Goal: Task Accomplishment & Management: Manage account settings

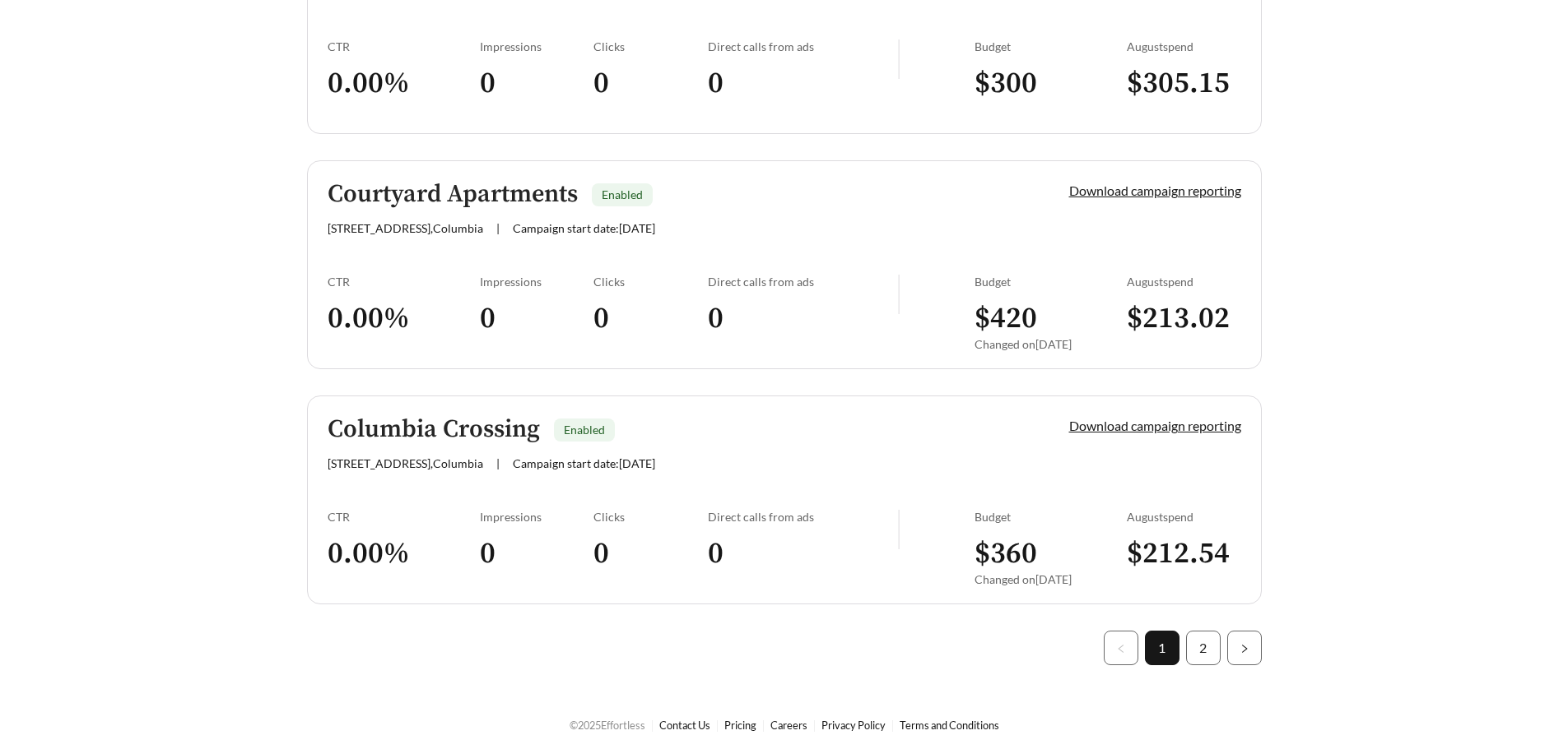
scroll to position [4620, 0]
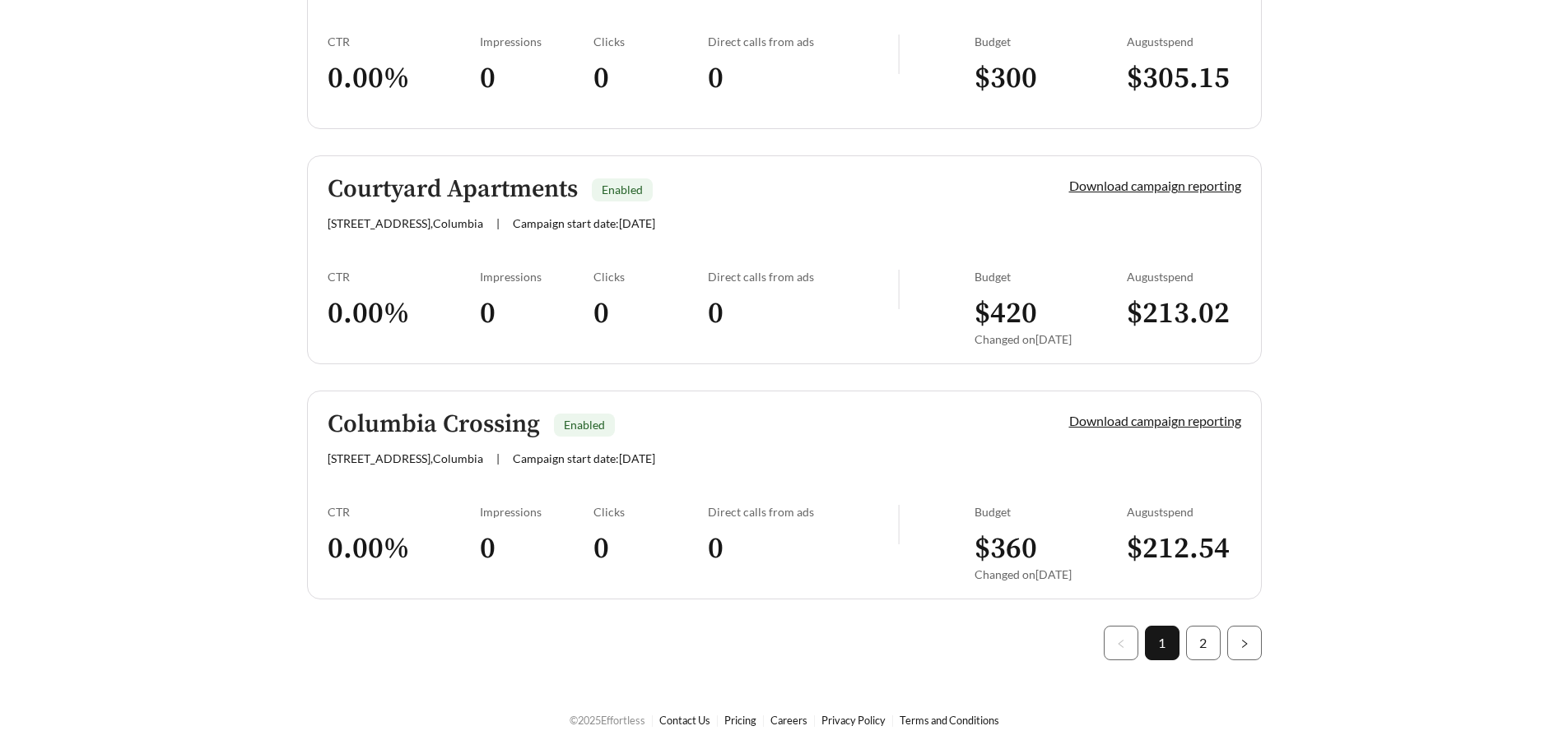
click at [515, 494] on link "Columbia Crossing Enabled [STREET_ADDRESS] | Campaign start date: [DATE] Downlo…" at bounding box center [784, 495] width 954 height 209
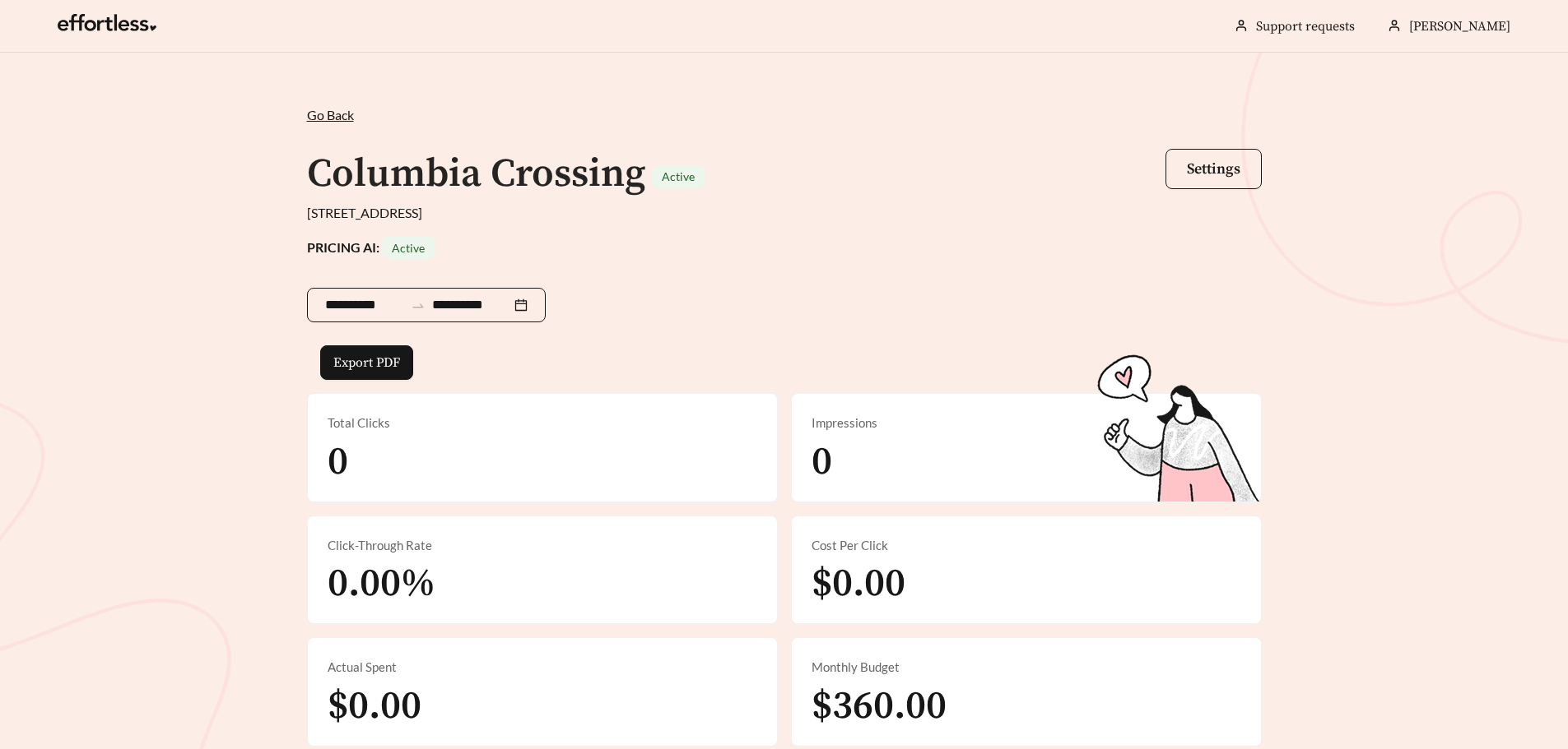
click at [479, 304] on input "**********" at bounding box center [472, 304] width 79 height 19
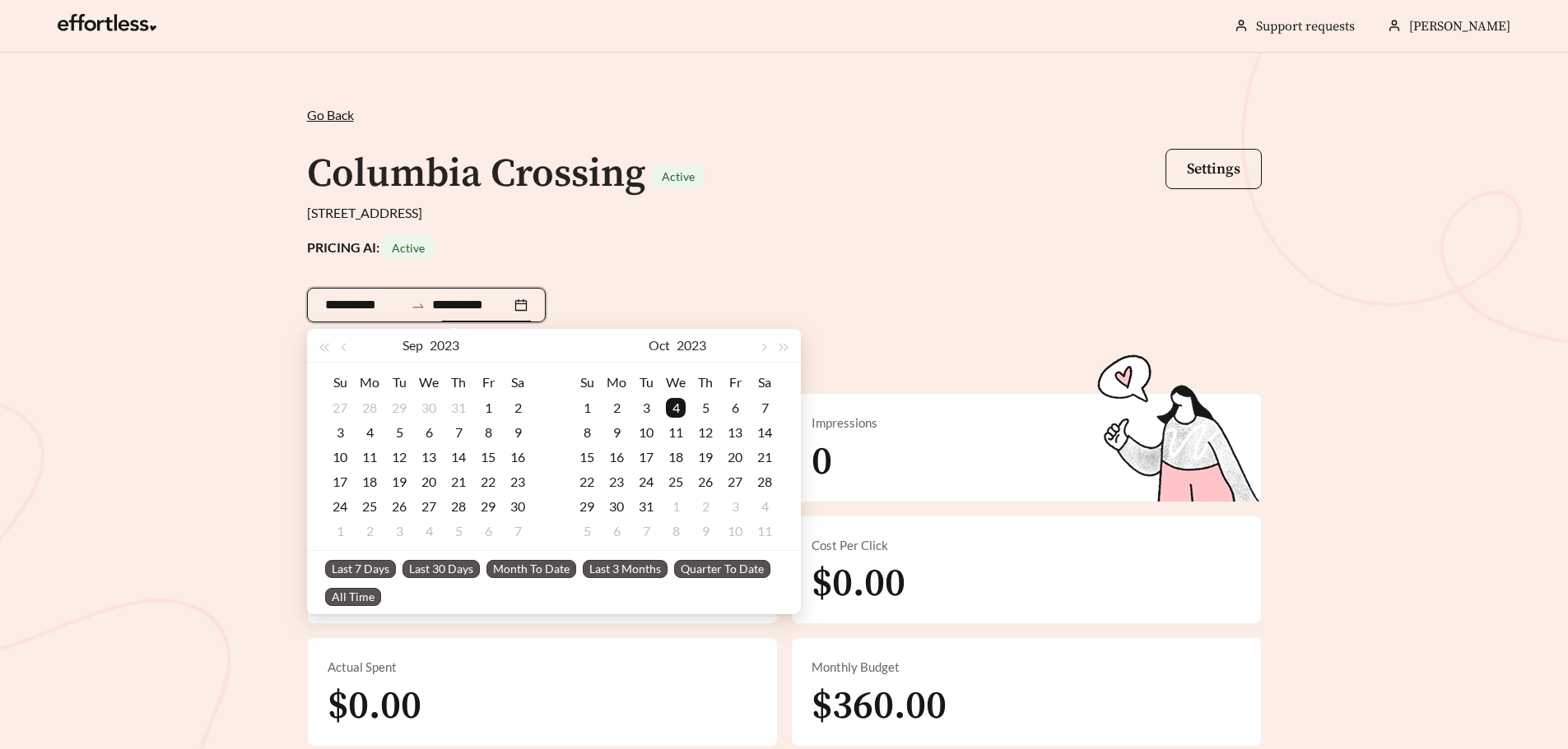
type input "**********"
click at [530, 574] on span "Month To Date" at bounding box center [531, 568] width 89 height 18
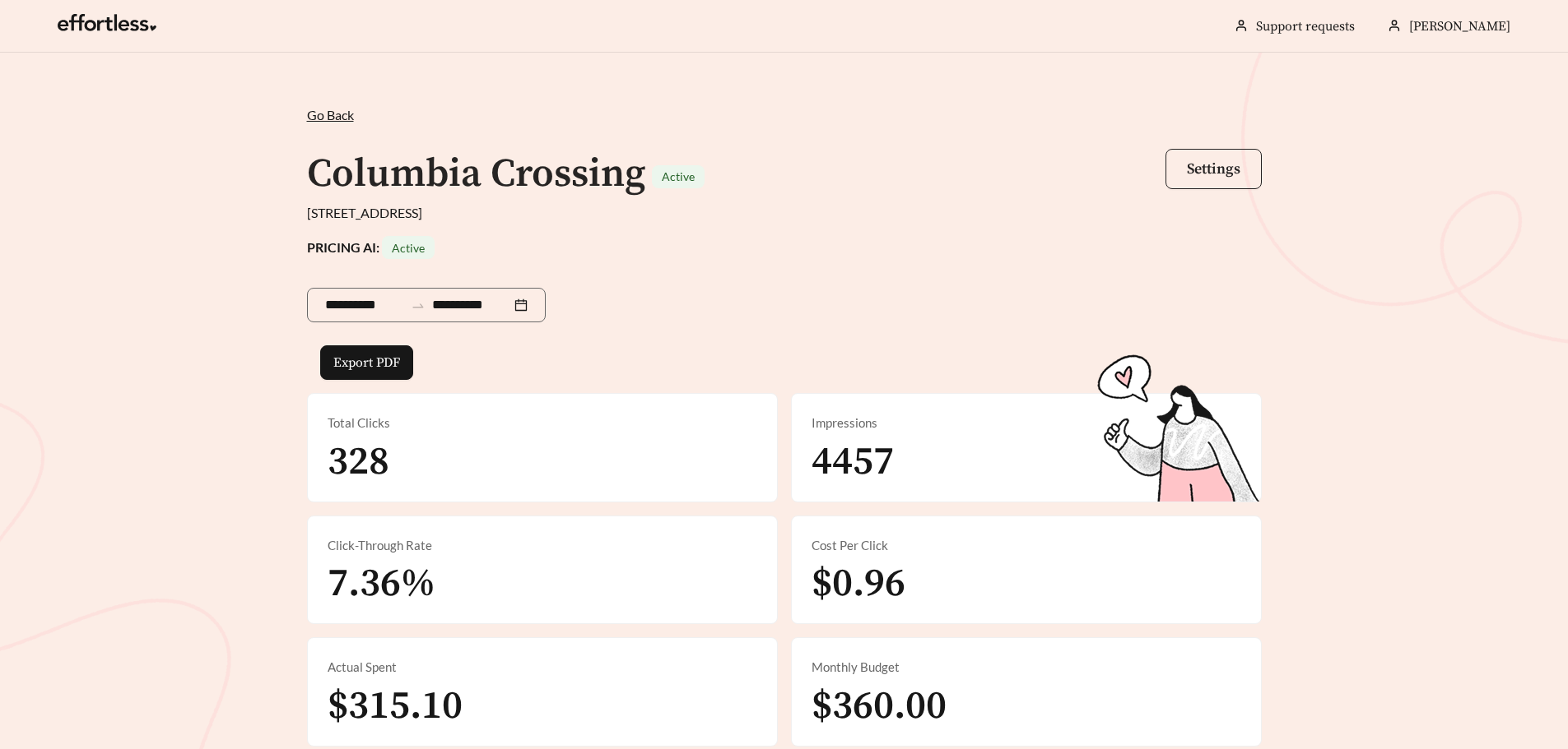
click at [1212, 161] on span "Settings" at bounding box center [1213, 169] width 53 height 19
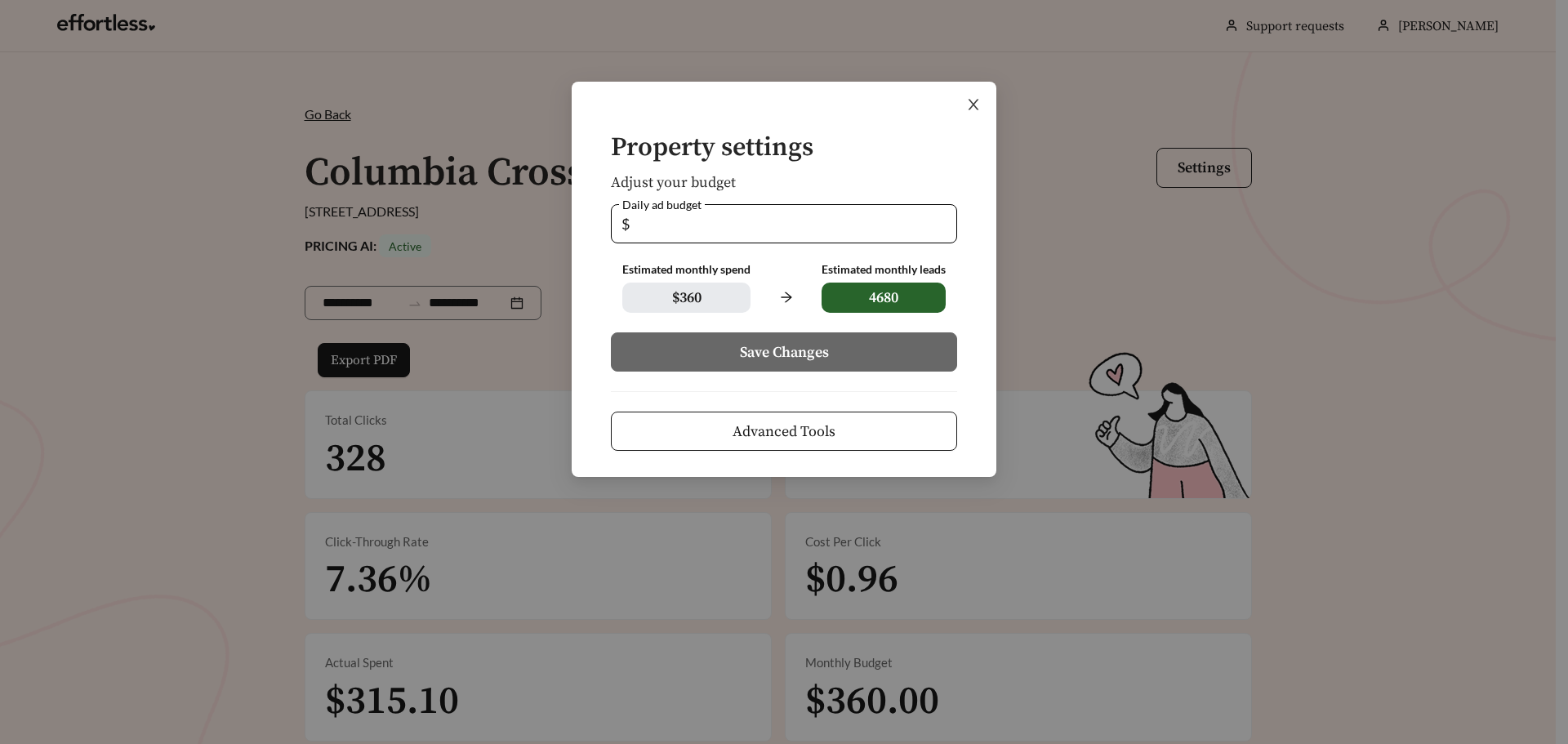
drag, startPoint x: 976, startPoint y: 102, endPoint x: 967, endPoint y: 122, distance: 21.9
click at [976, 102] on icon "close" at bounding box center [974, 105] width 11 height 11
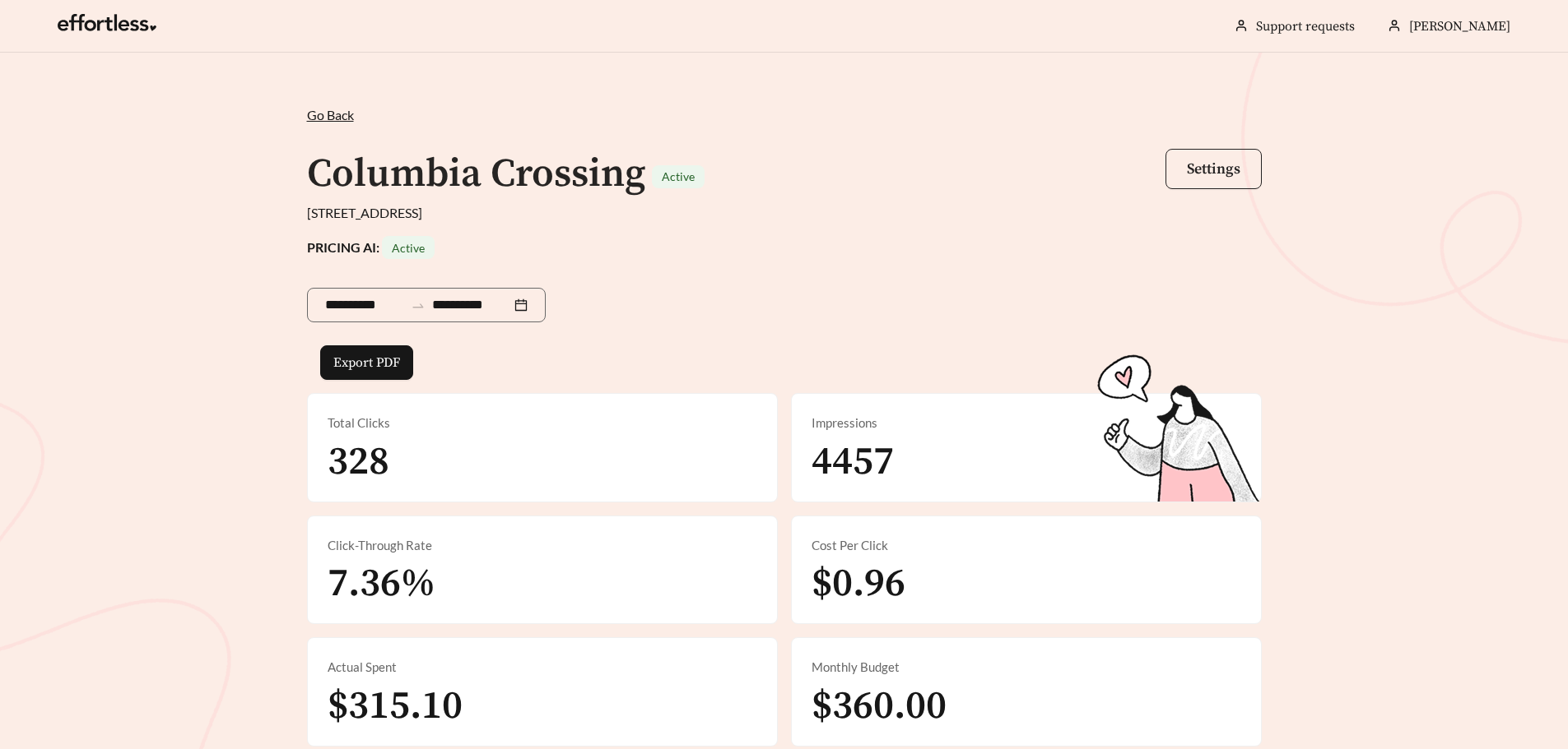
drag, startPoint x: 1228, startPoint y: 167, endPoint x: 969, endPoint y: 353, distance: 318.9
click at [1228, 167] on span "Settings" at bounding box center [1213, 169] width 53 height 19
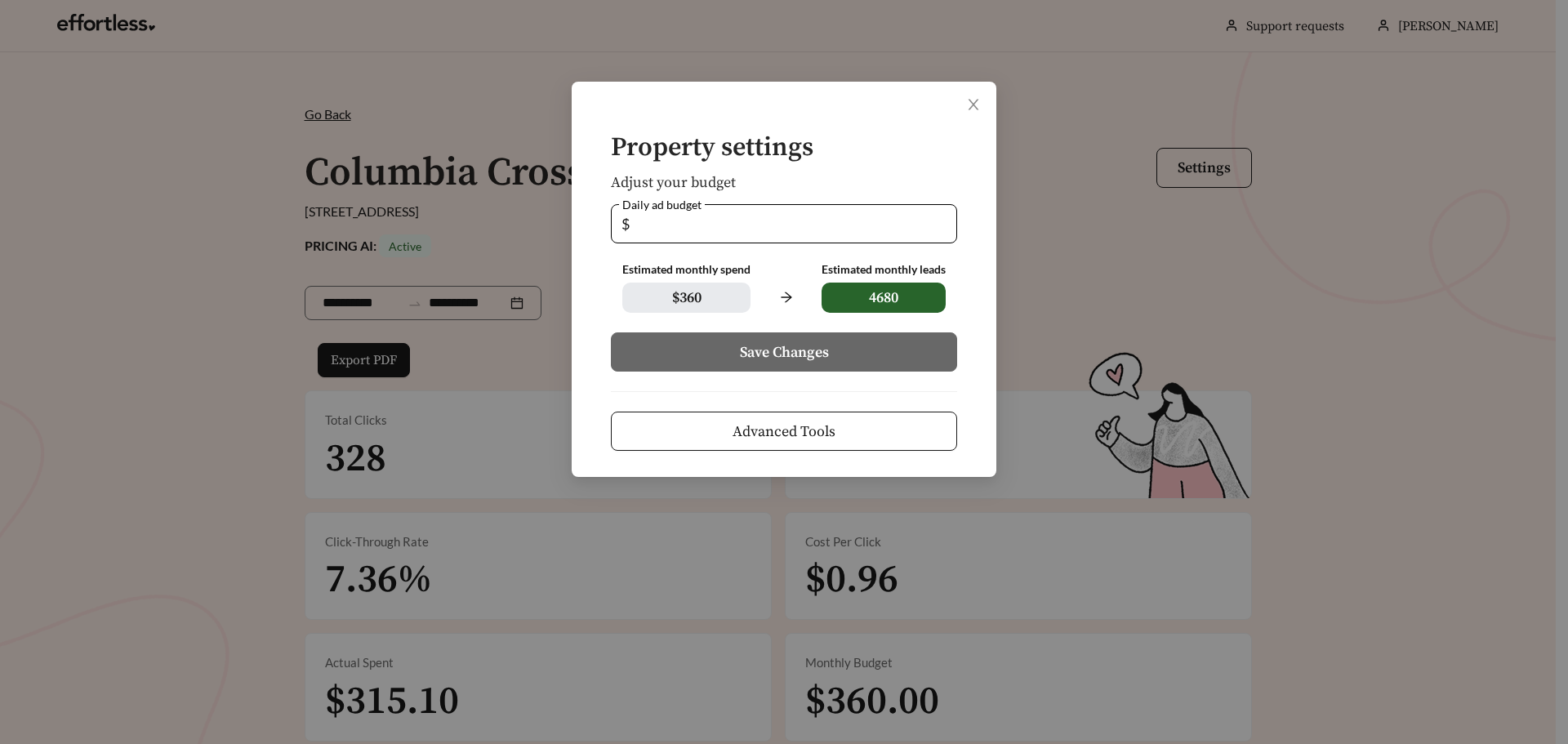
click at [769, 427] on span "Advanced Tools" at bounding box center [784, 431] width 103 height 22
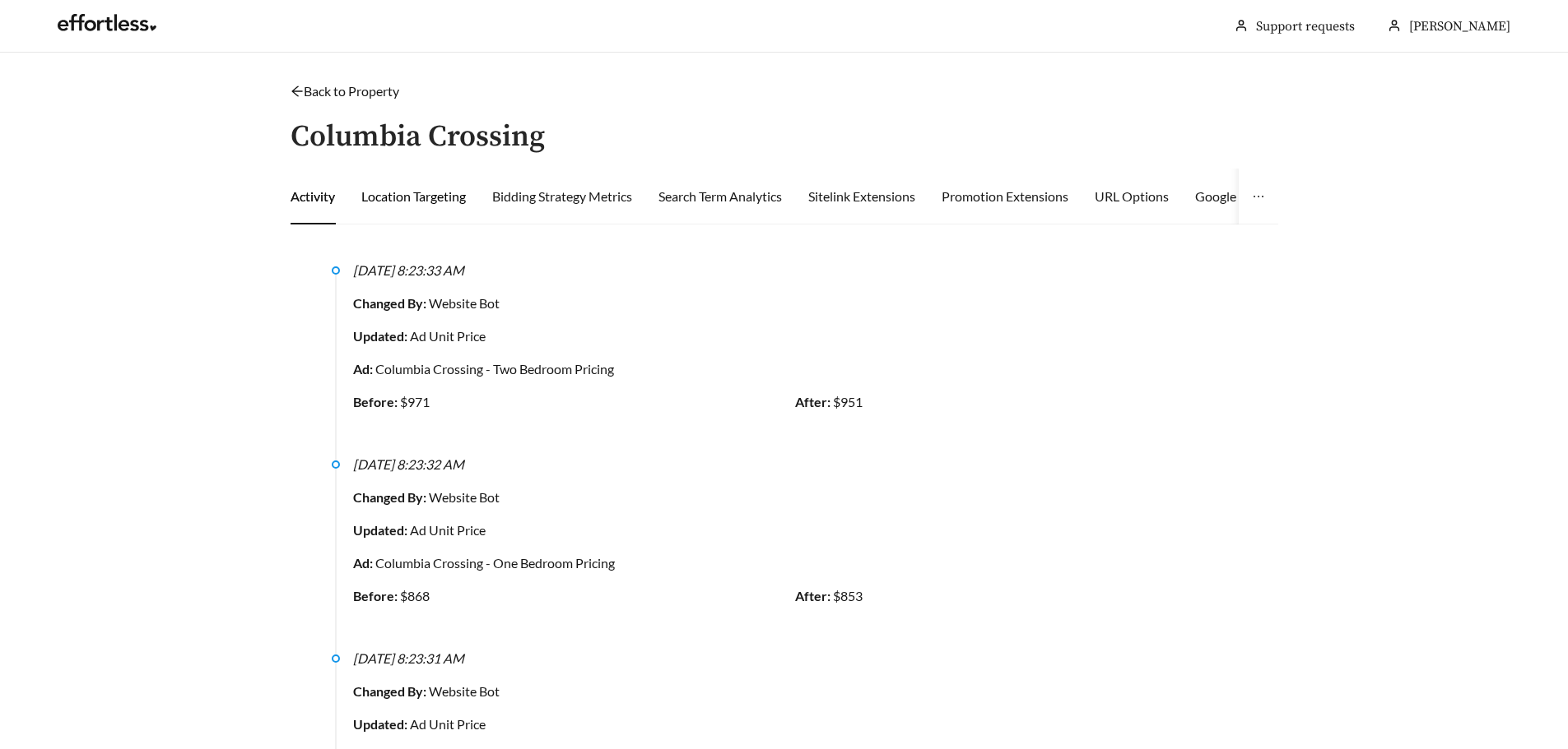
click at [415, 199] on div "Location Targeting" at bounding box center [414, 196] width 105 height 19
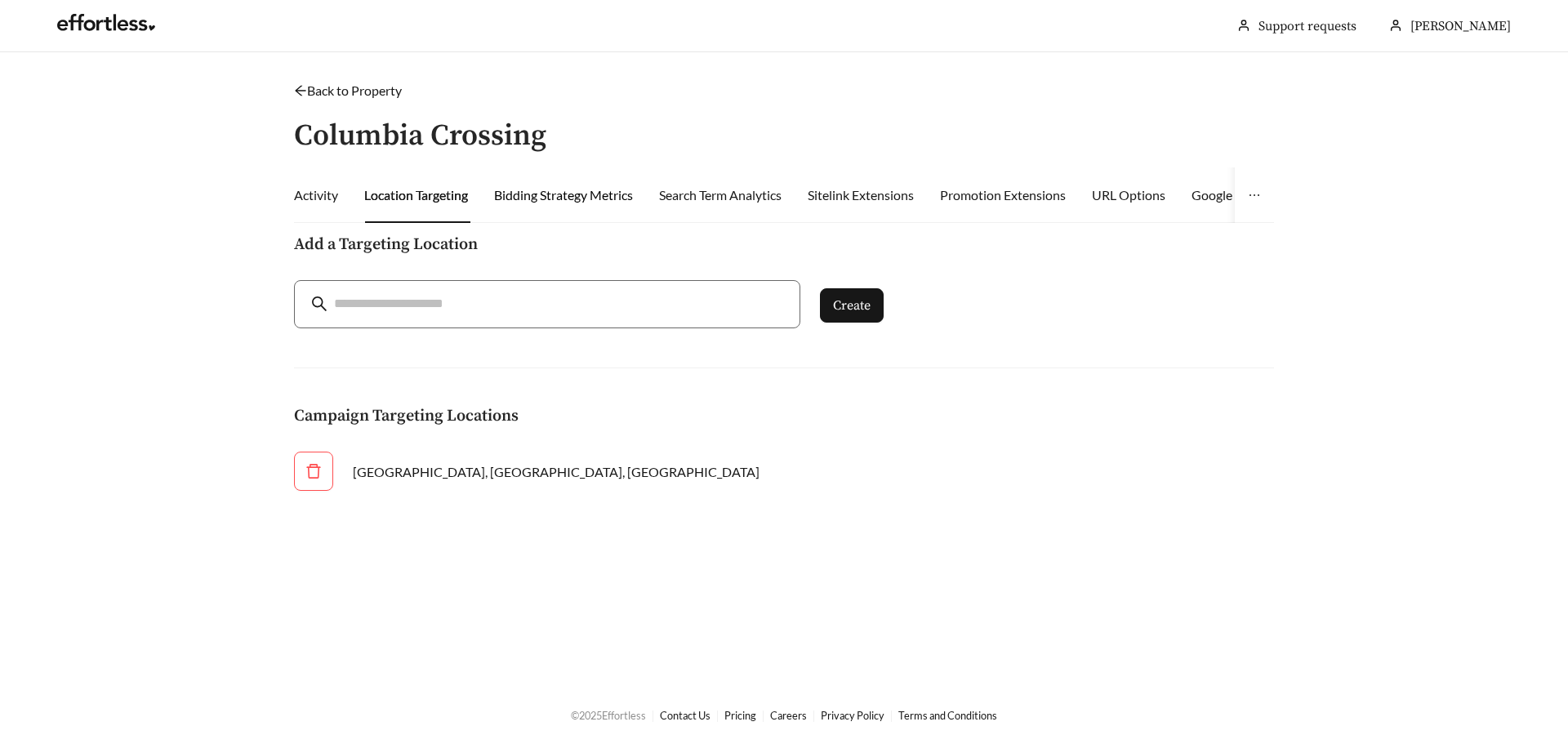
click at [568, 199] on div "Bidding Strategy Metrics" at bounding box center [564, 194] width 139 height 19
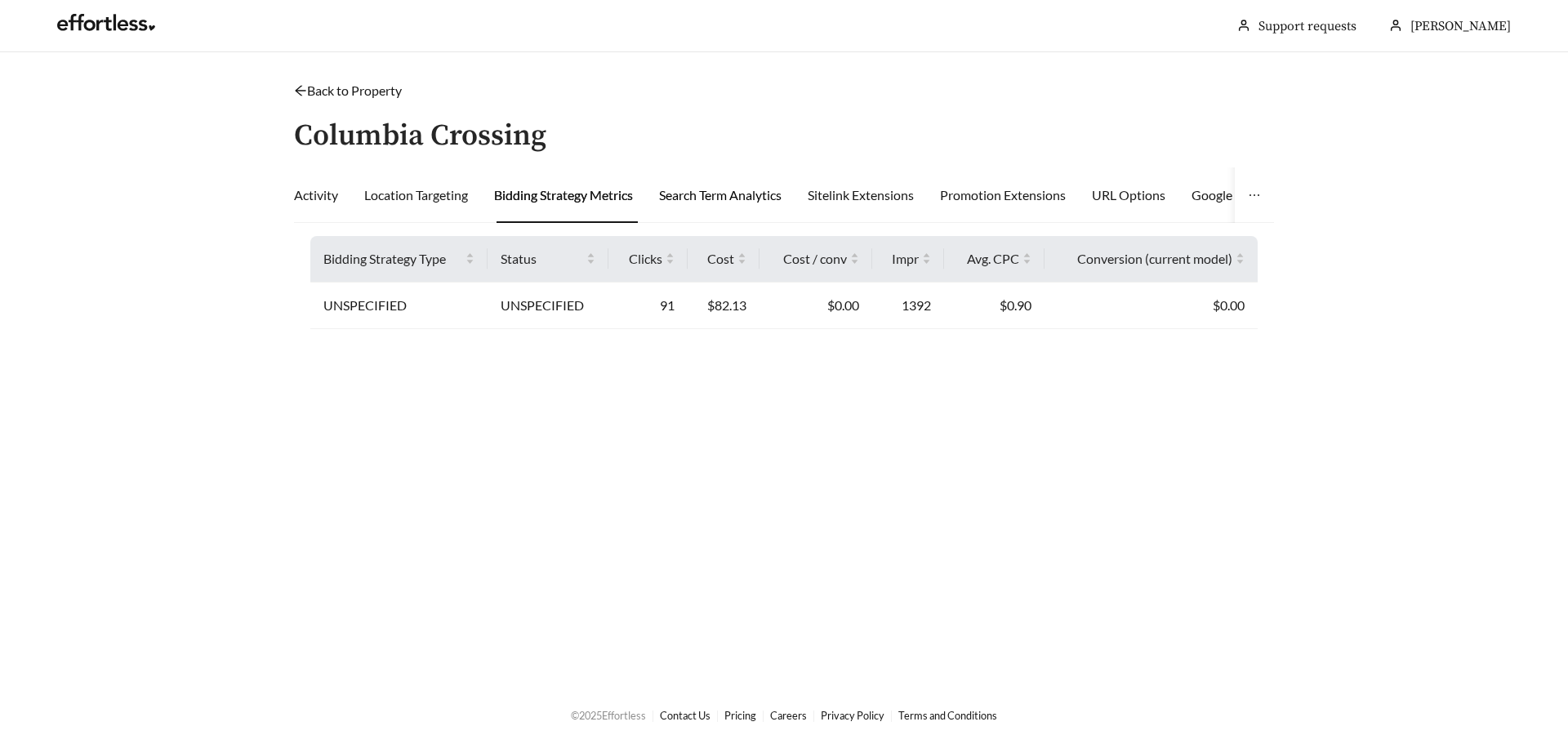
click at [720, 199] on div "Search Term Analytics" at bounding box center [720, 194] width 122 height 19
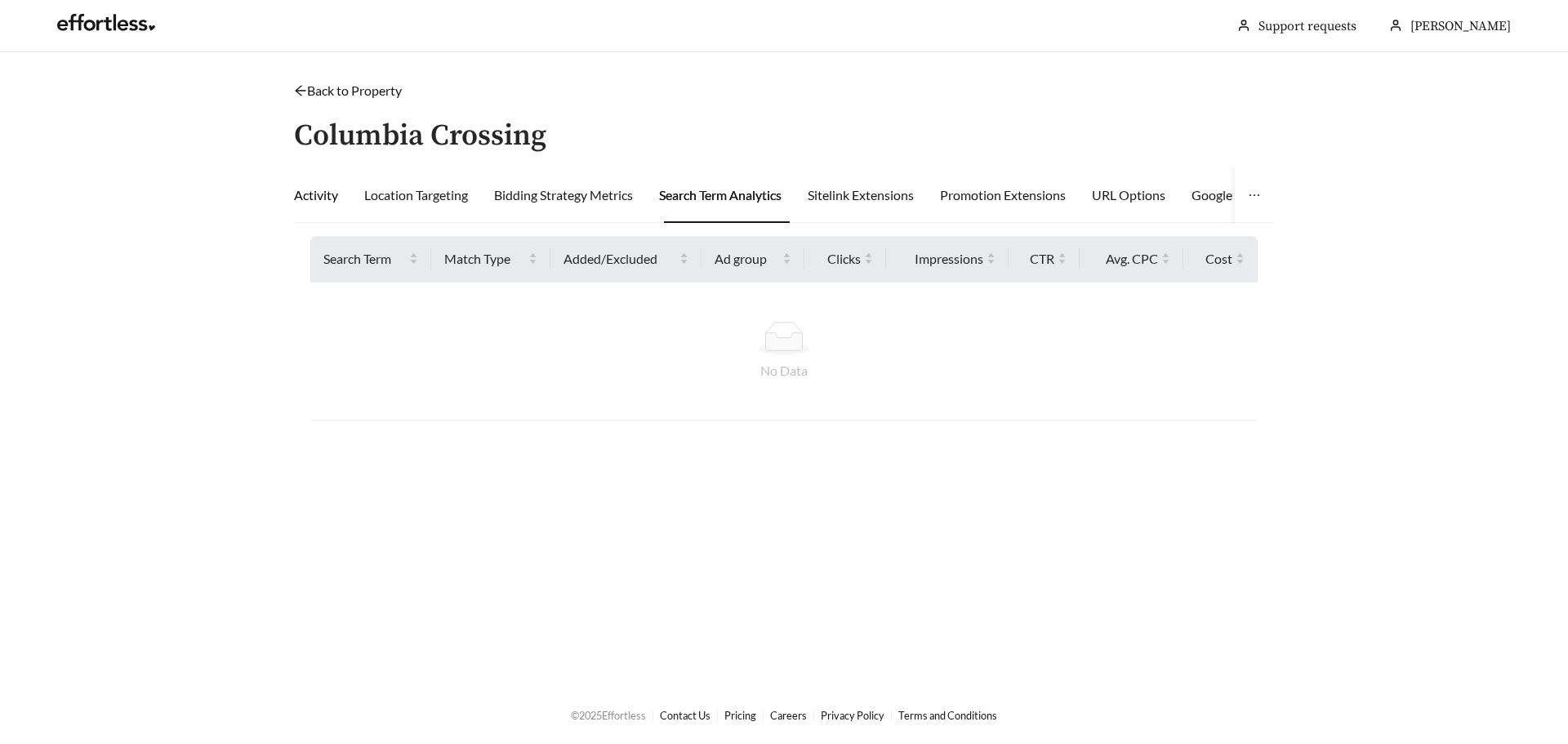
click at [318, 194] on div "Activity" at bounding box center [316, 194] width 44 height 19
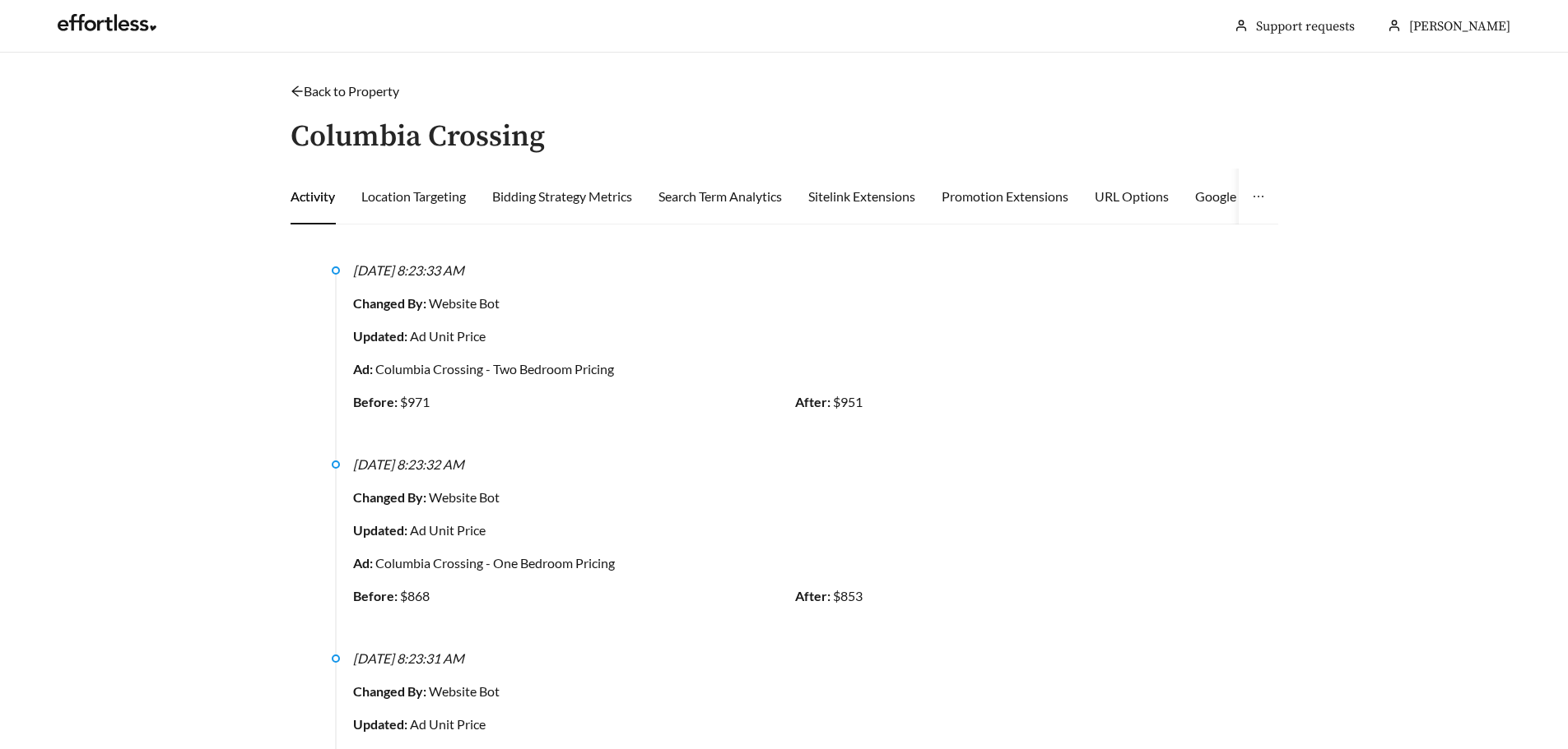
click at [352, 88] on link "Back to Property" at bounding box center [344, 90] width 109 height 16
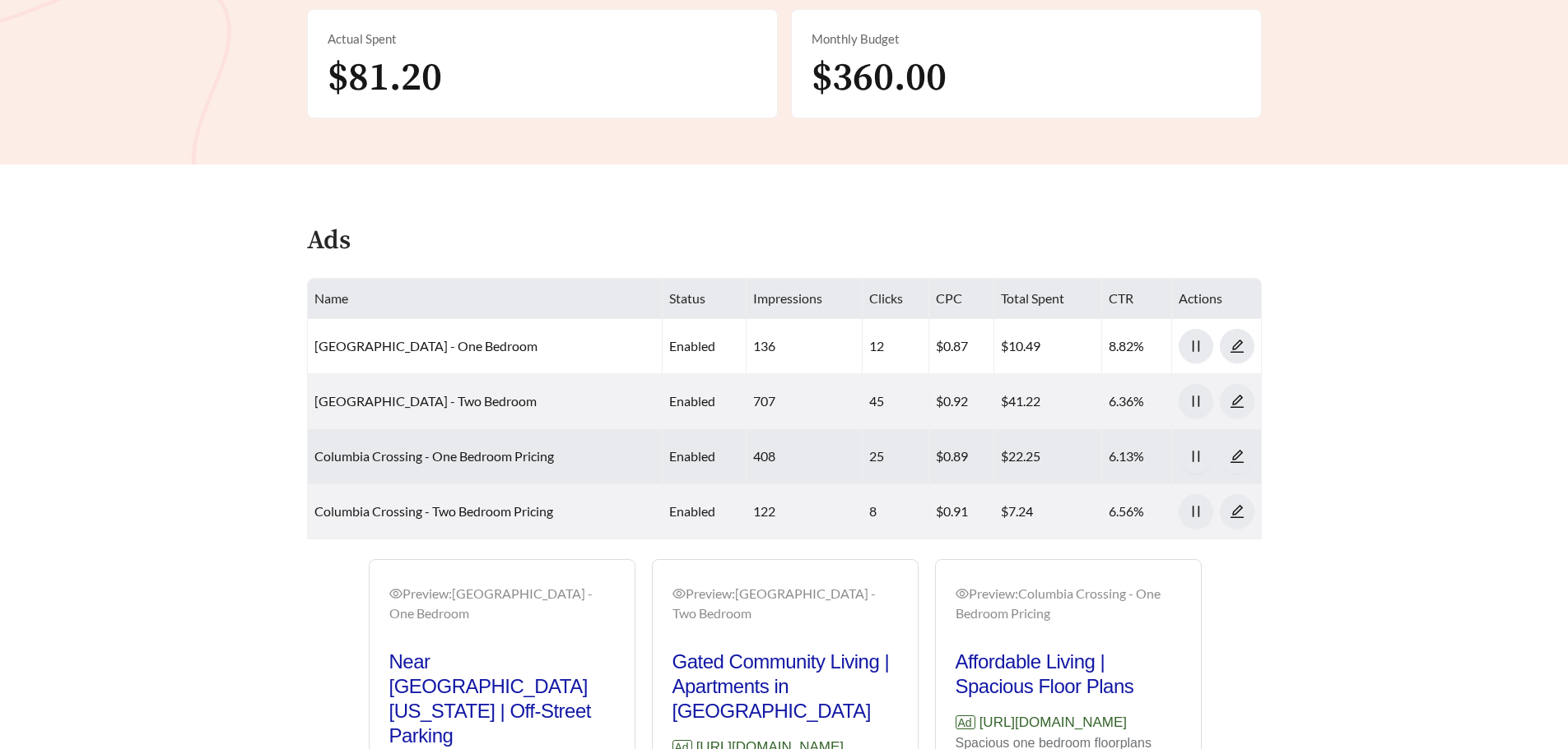
scroll to position [741, 0]
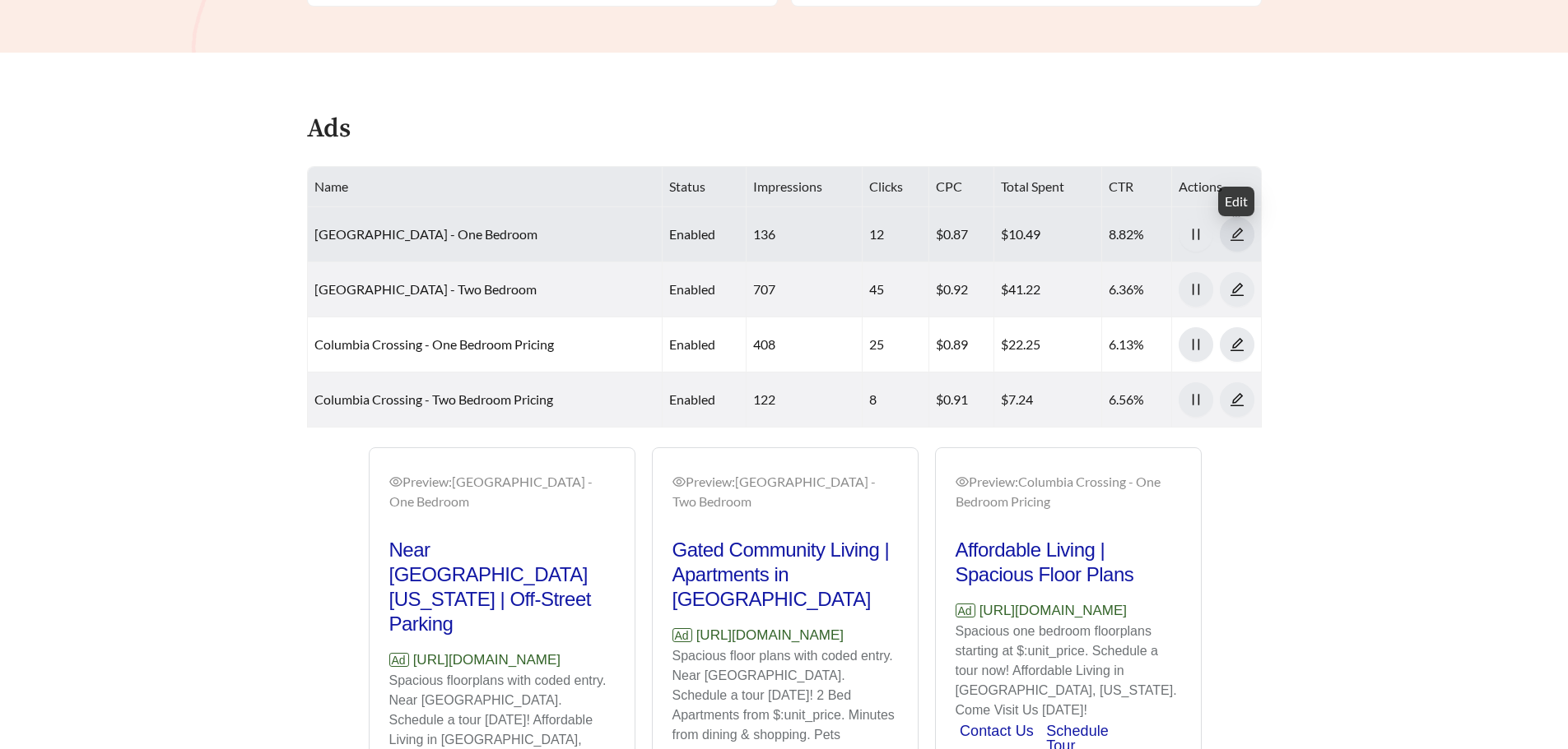
click at [1237, 245] on button "button" at bounding box center [1236, 234] width 35 height 35
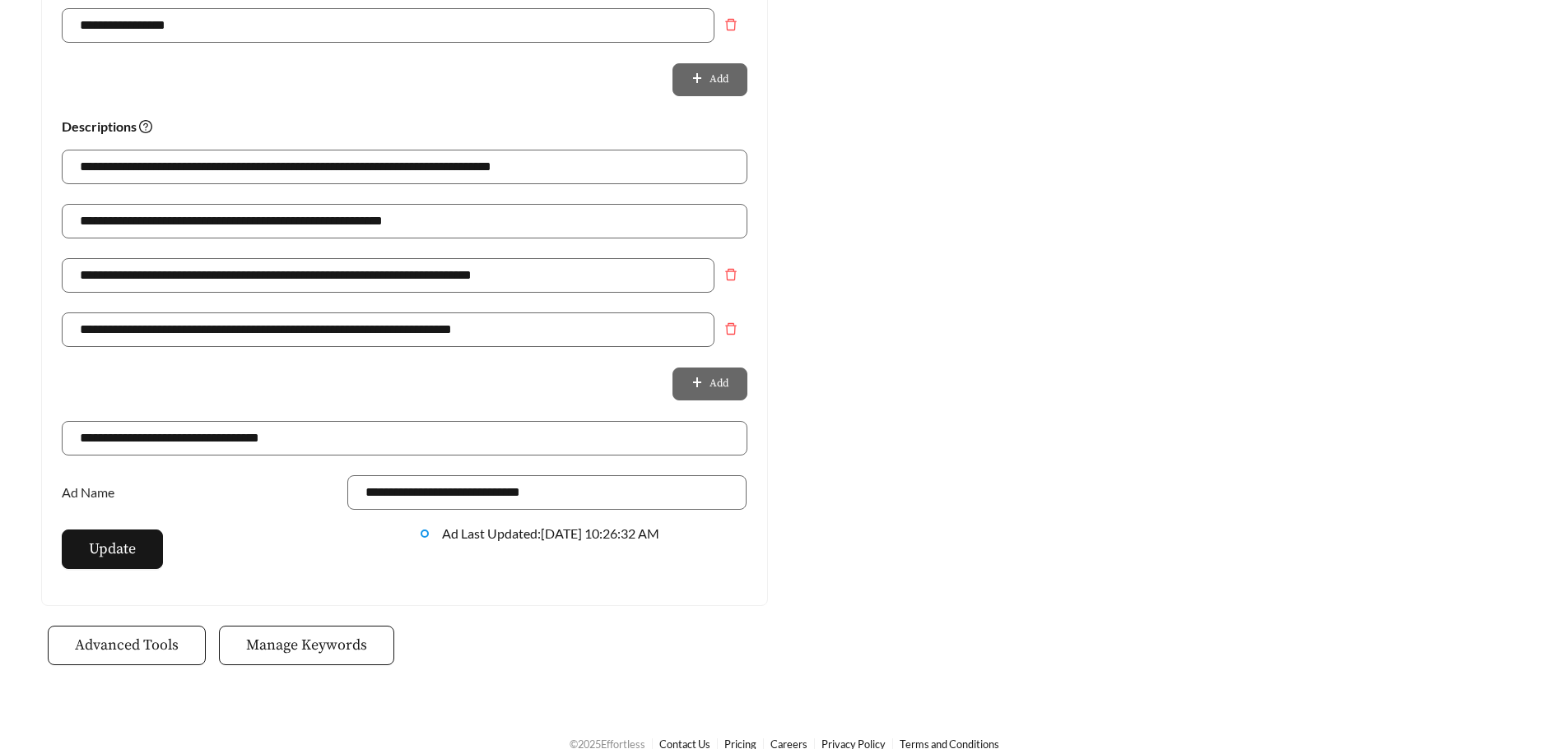
scroll to position [1113, 0]
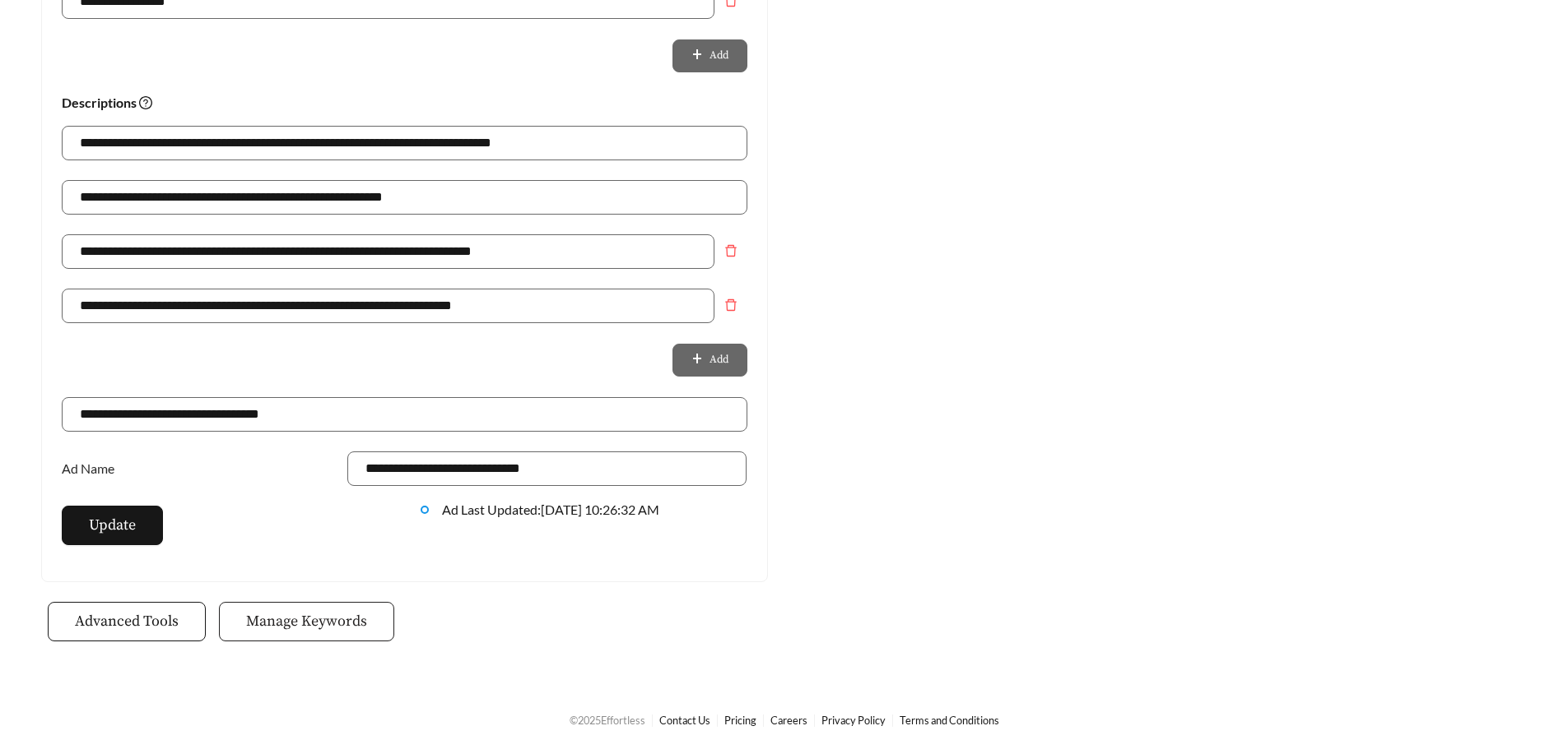
click at [306, 625] on span "Manage Keywords" at bounding box center [306, 622] width 121 height 22
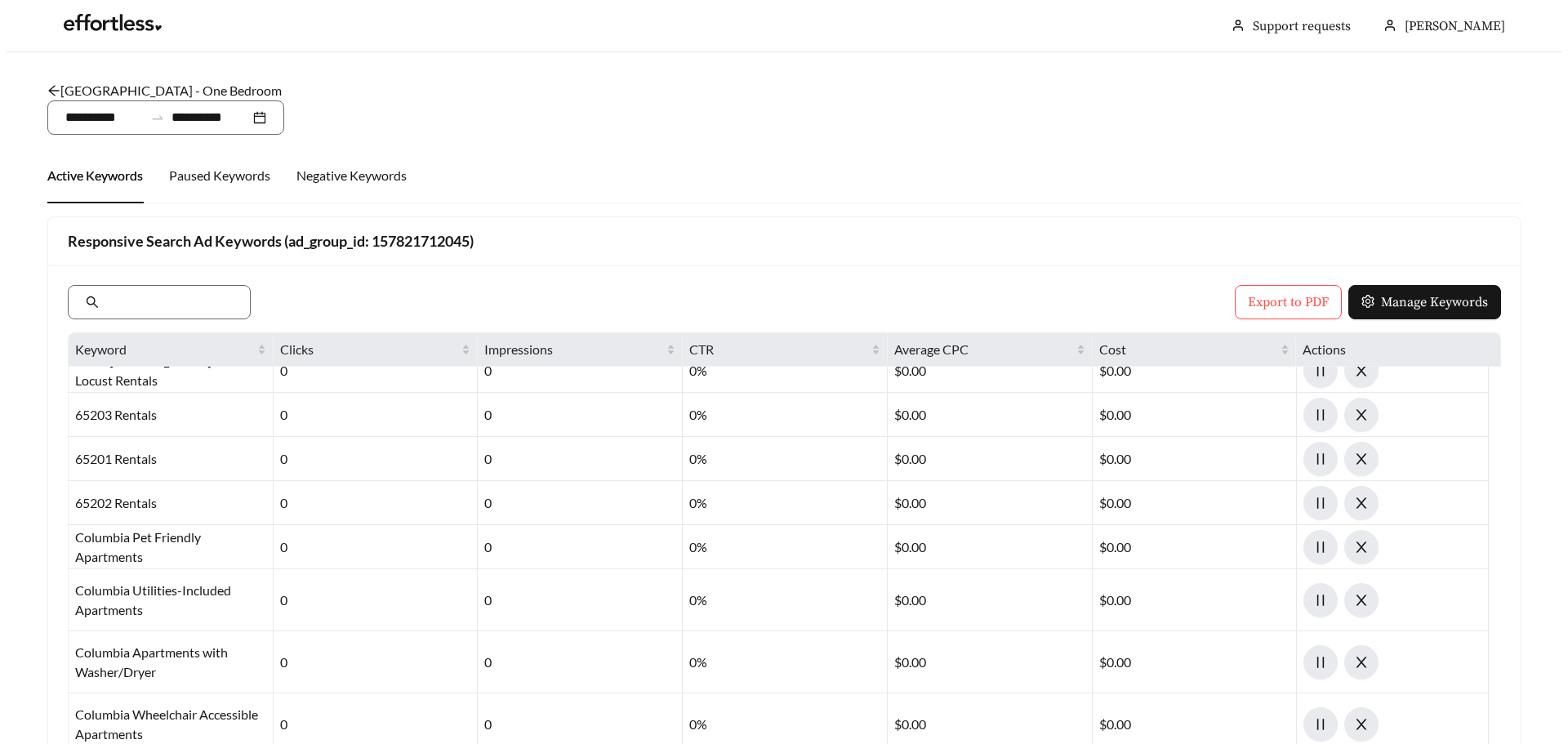
scroll to position [409, 0]
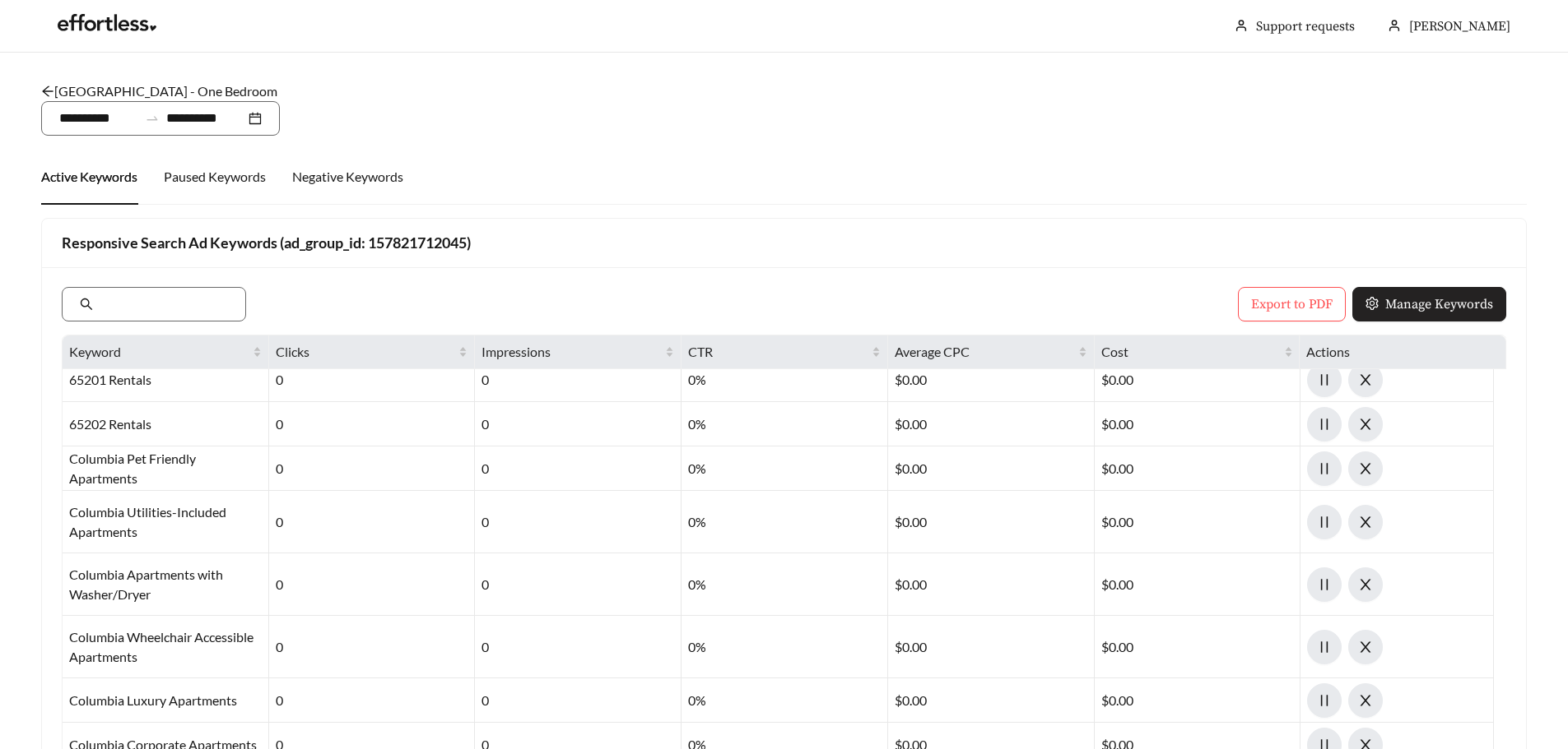
click at [1406, 310] on span "Manage Keywords" at bounding box center [1439, 304] width 108 height 19
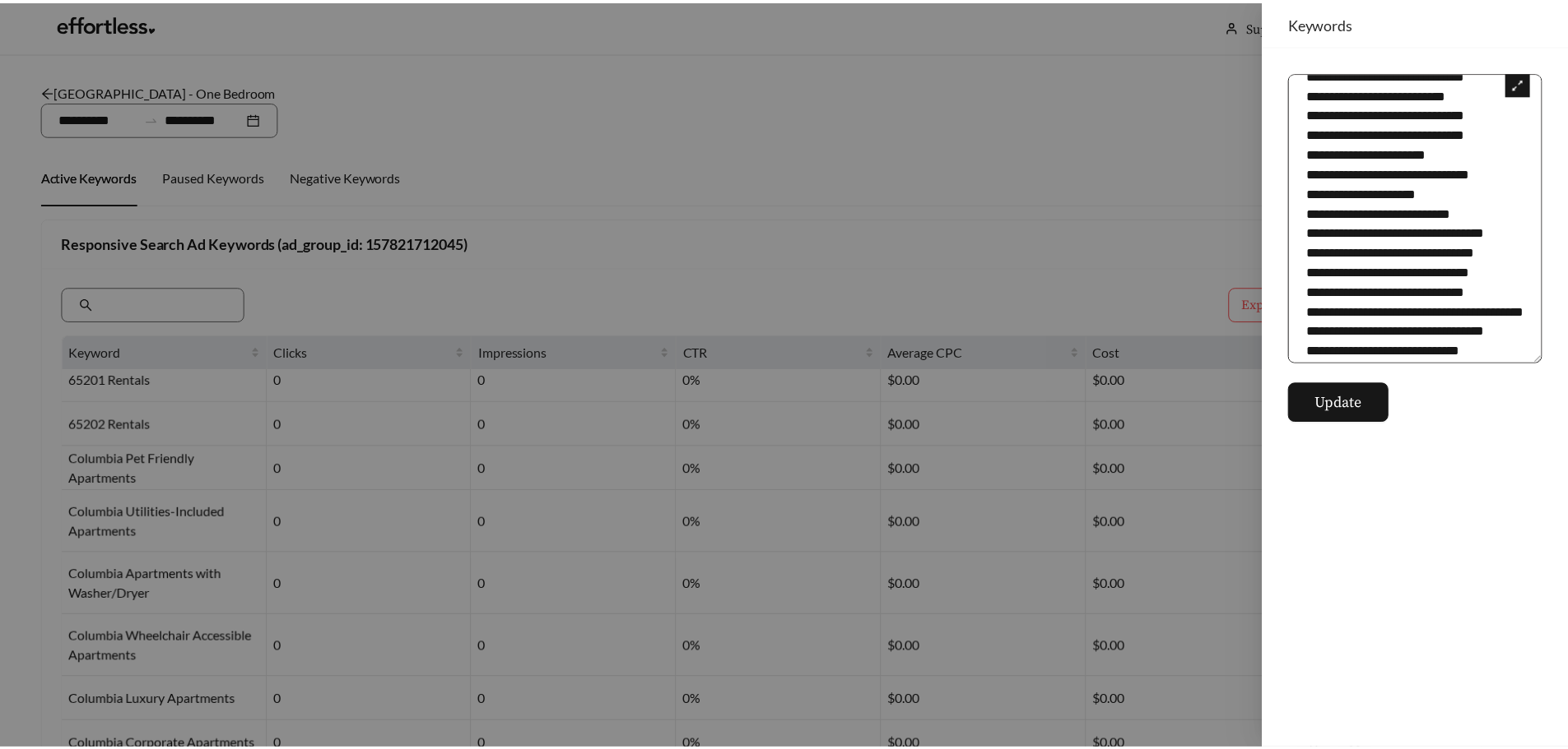
scroll to position [493, 0]
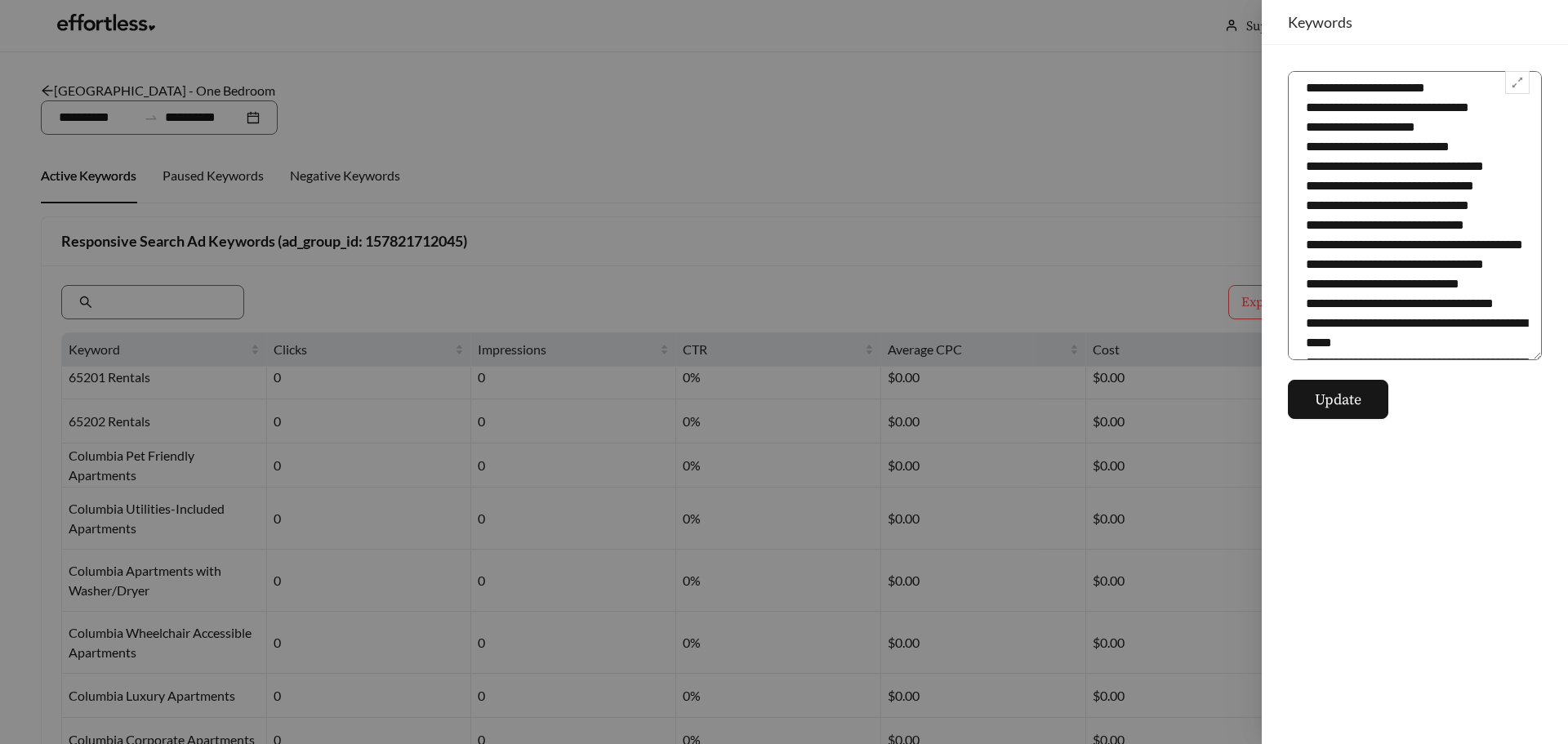
click at [1095, 126] on div at bounding box center [784, 372] width 1568 height 744
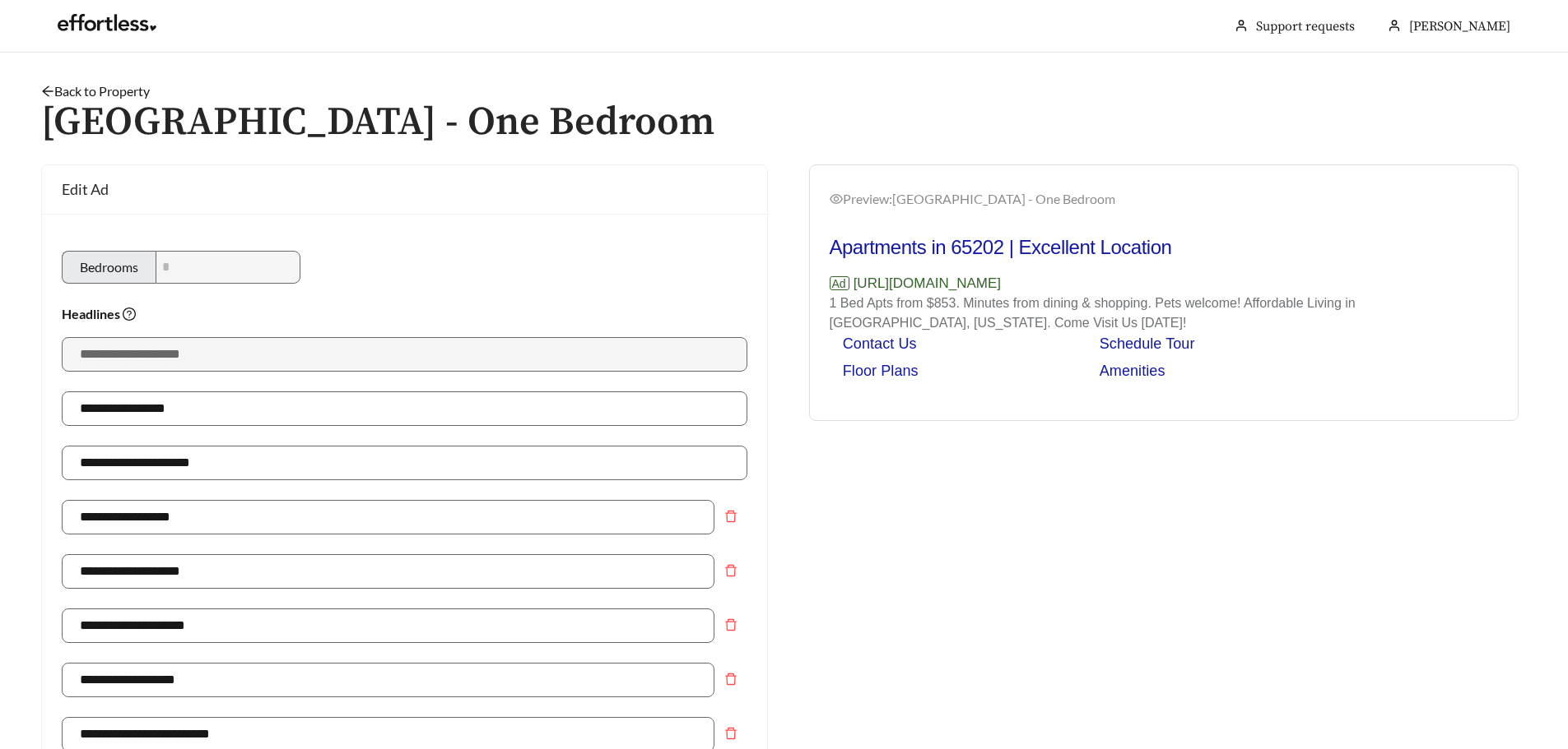
scroll to position [1113, 0]
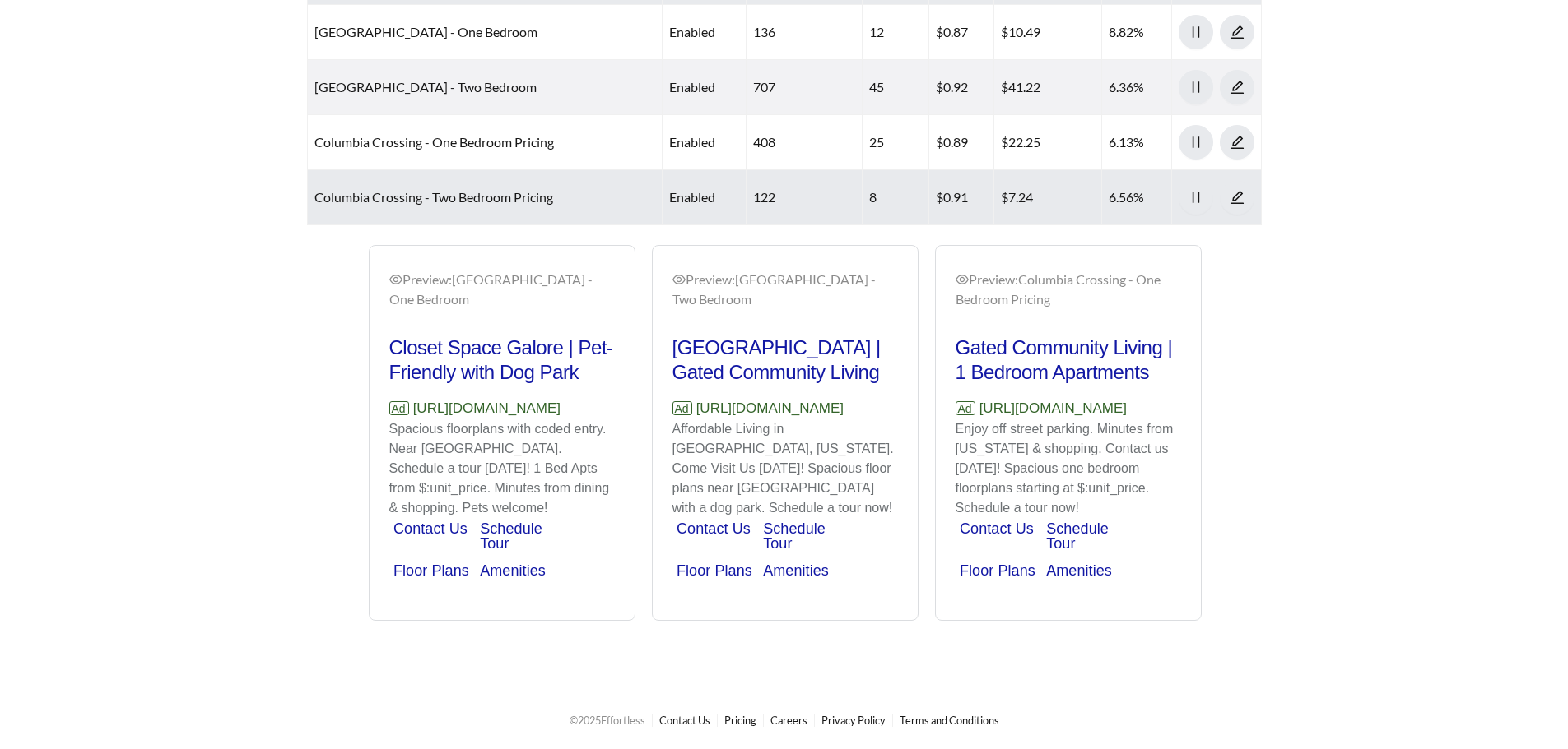
scroll to position [741, 0]
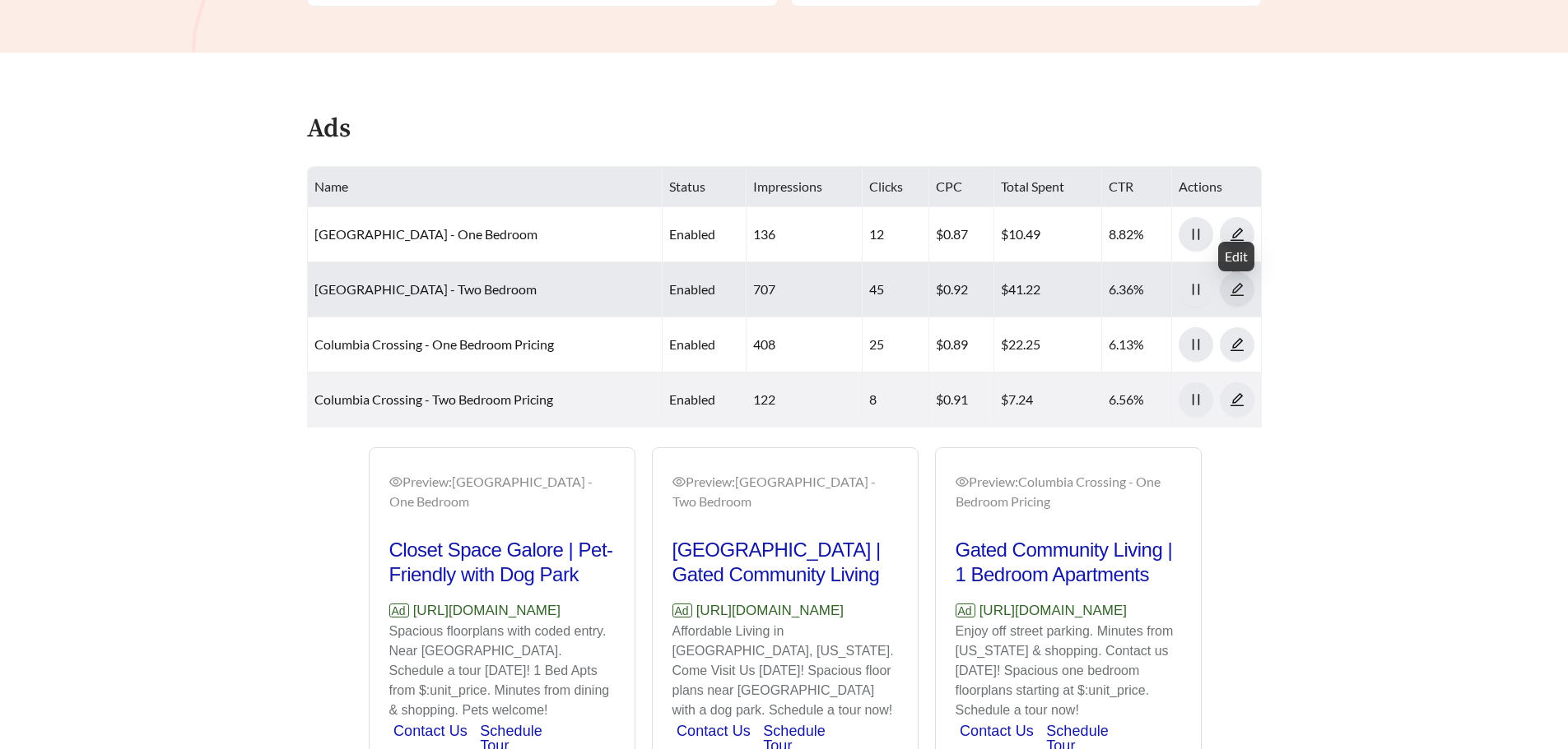
click at [1237, 290] on icon "edit" at bounding box center [1236, 289] width 14 height 13
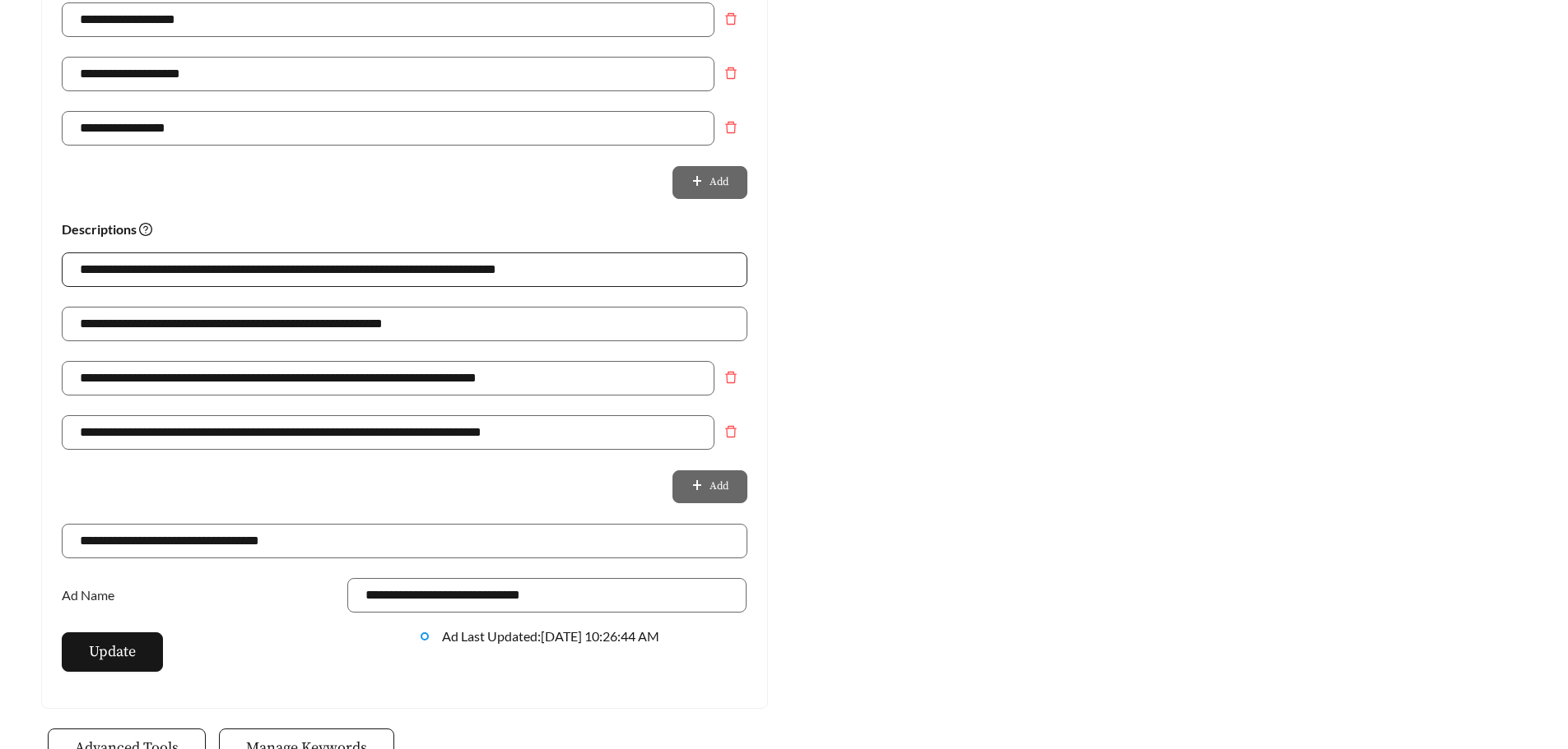
scroll to position [987, 0]
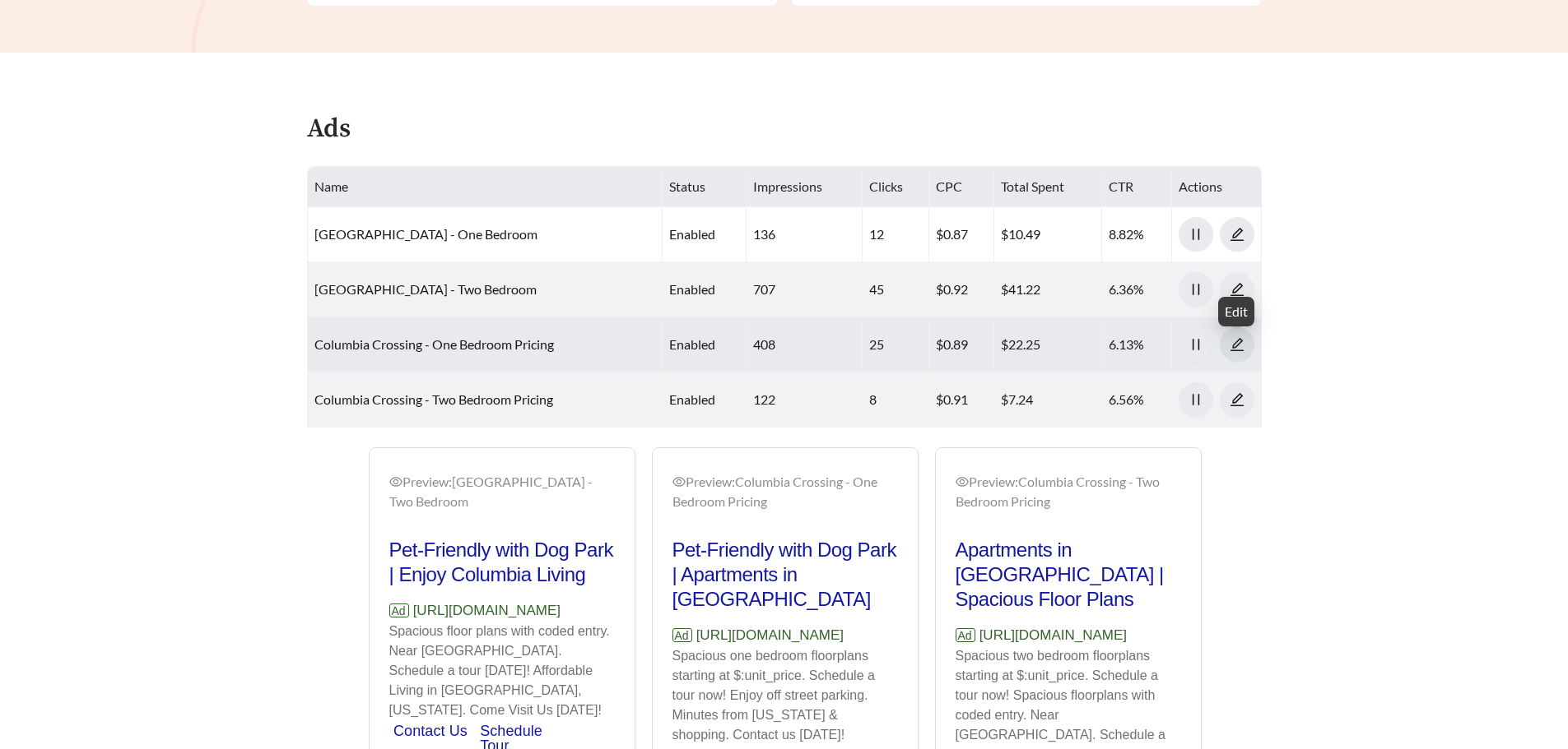
click at [1231, 342] on icon "edit" at bounding box center [1237, 345] width 15 height 15
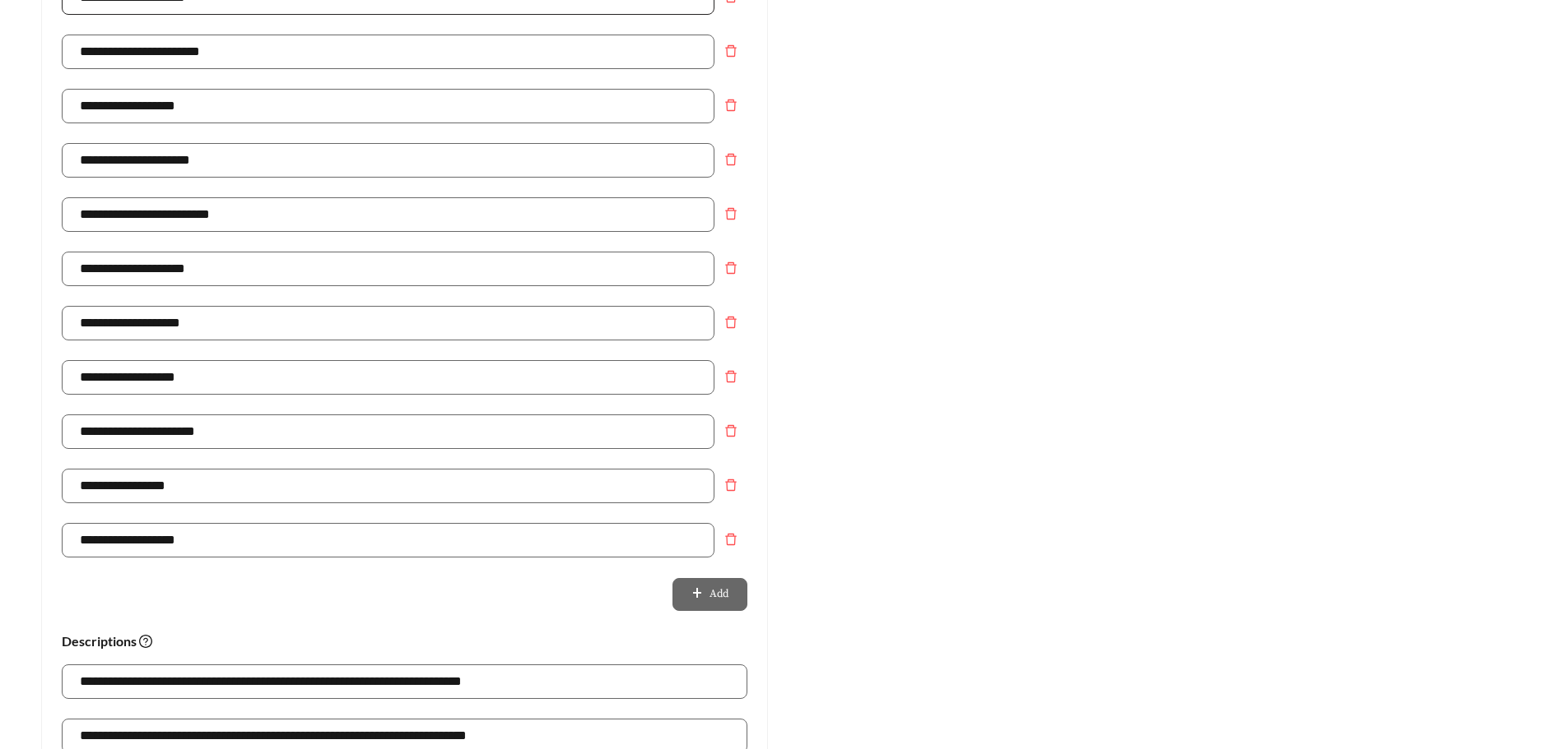
scroll to position [576, 0]
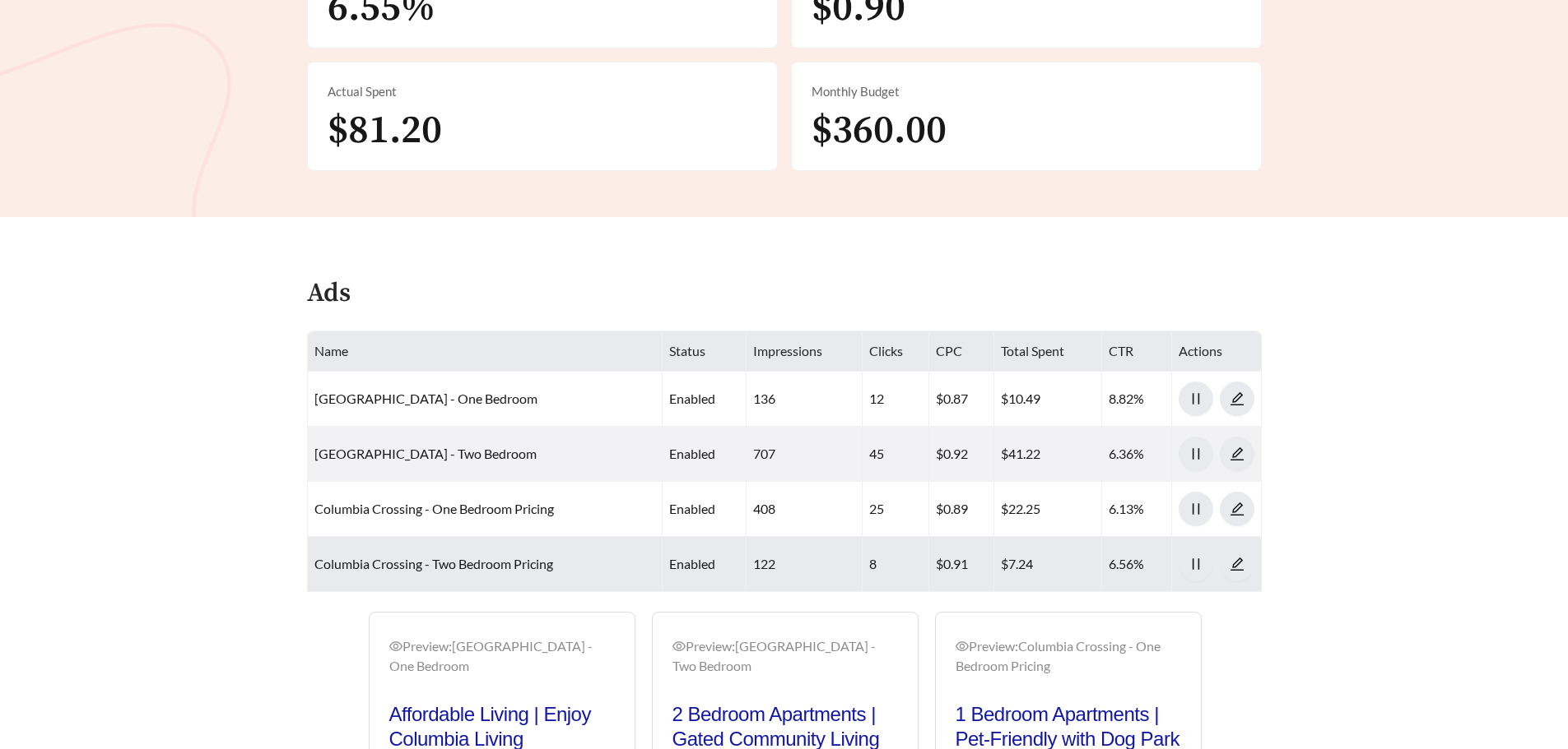
scroll to position [741, 0]
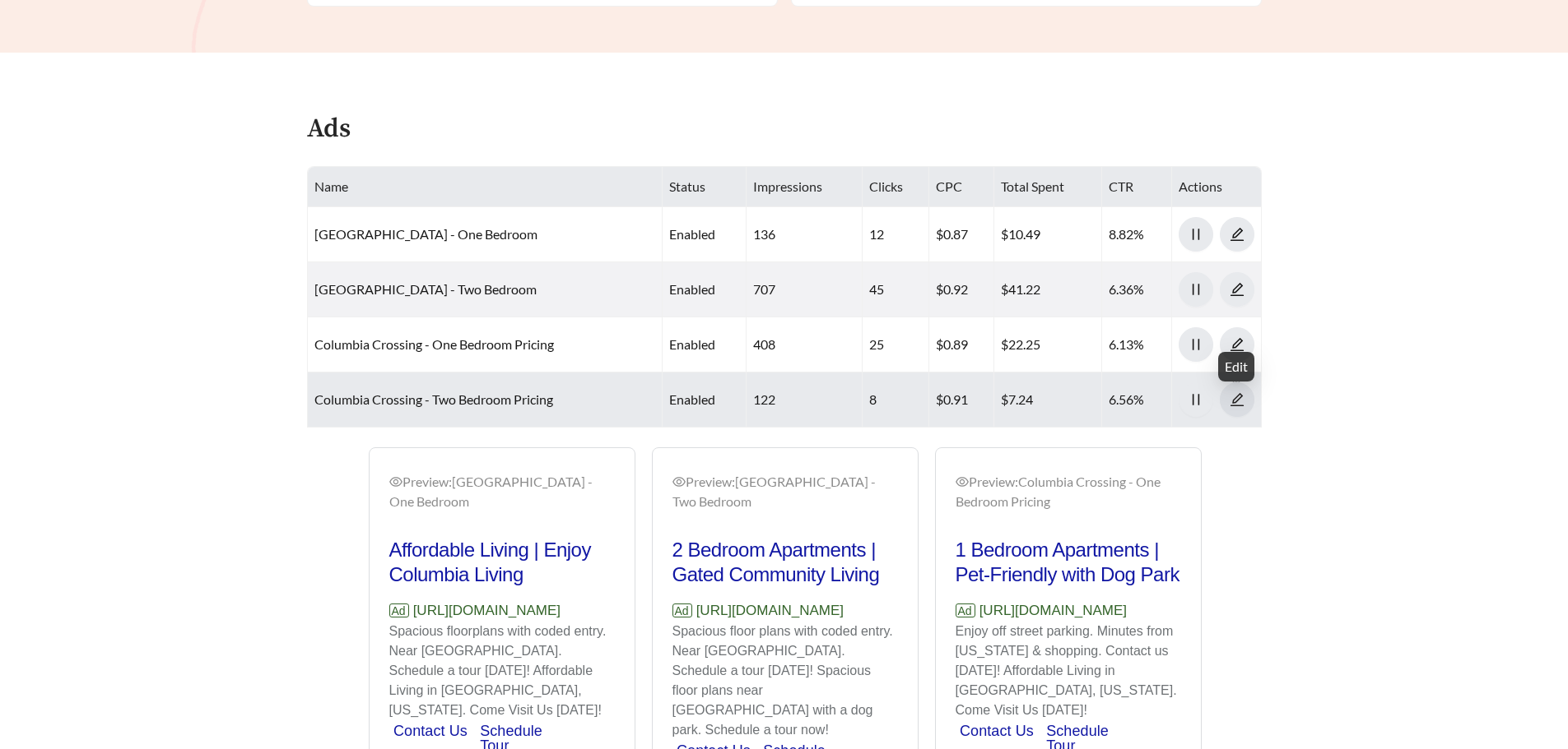
click at [1238, 401] on icon "edit" at bounding box center [1237, 400] width 15 height 15
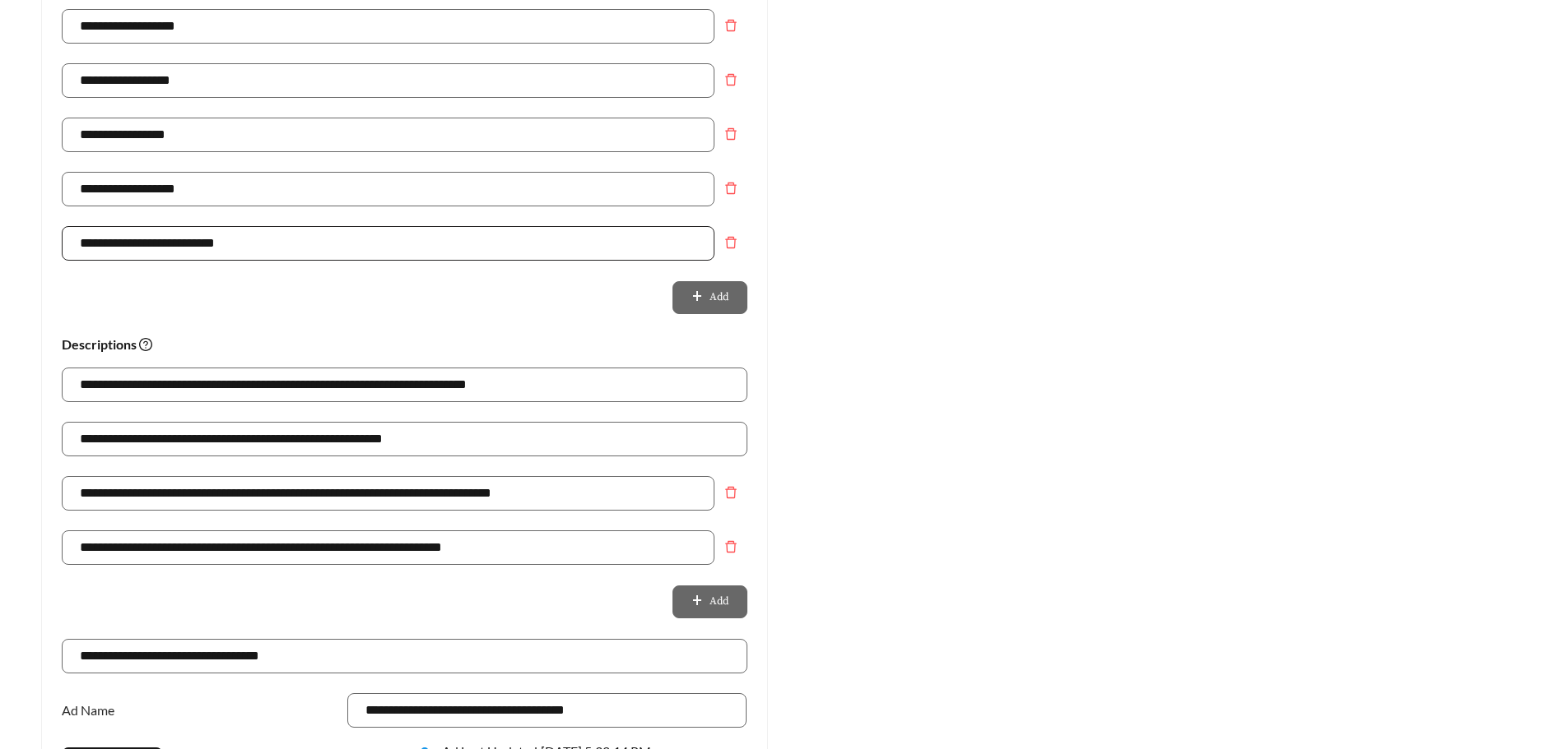
scroll to position [905, 0]
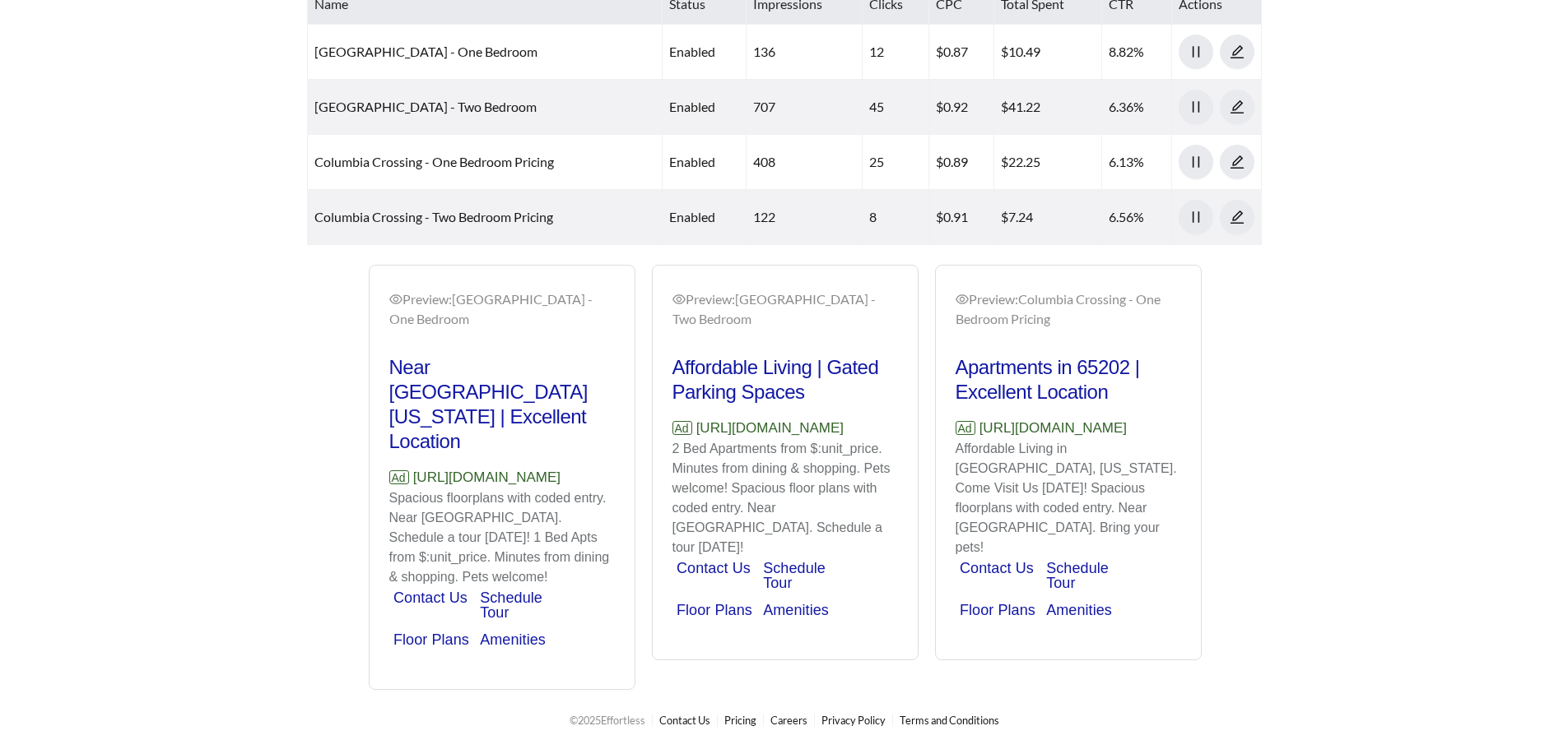
scroll to position [940, 0]
click at [471, 355] on h2 "Near [GEOGRAPHIC_DATA][US_STATE] | Excellent Location" at bounding box center [501, 404] width 225 height 99
click at [1018, 364] on h2 "Apartments in 65202 | Excellent Location" at bounding box center [1068, 380] width 225 height 50
click at [700, 355] on h2 "Affordable Living | Gated Parking Spaces" at bounding box center [785, 380] width 225 height 50
click at [490, 590] on link "Schedule Tour" at bounding box center [511, 605] width 62 height 31
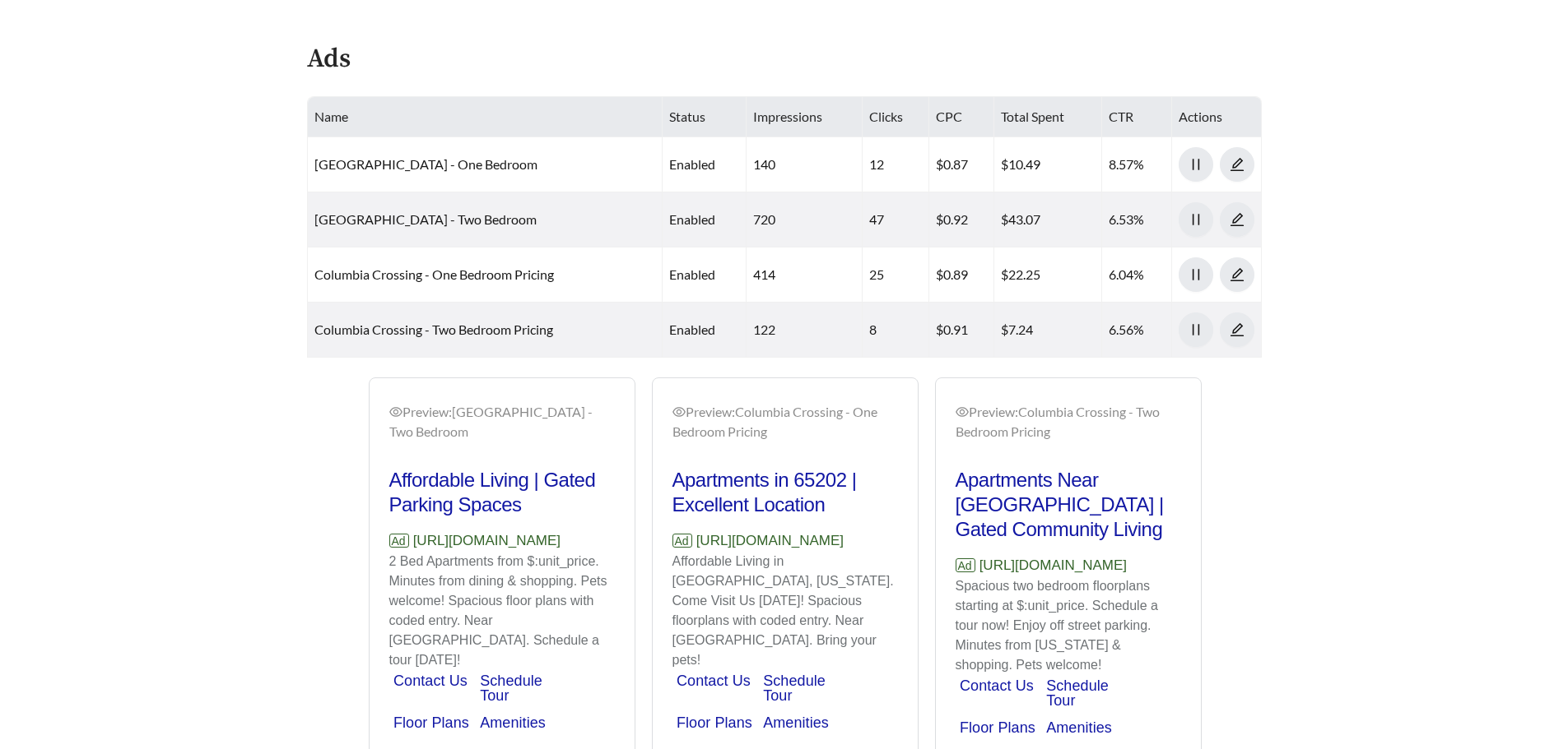
scroll to position [283, 0]
